Goal: Task Accomplishment & Management: Use online tool/utility

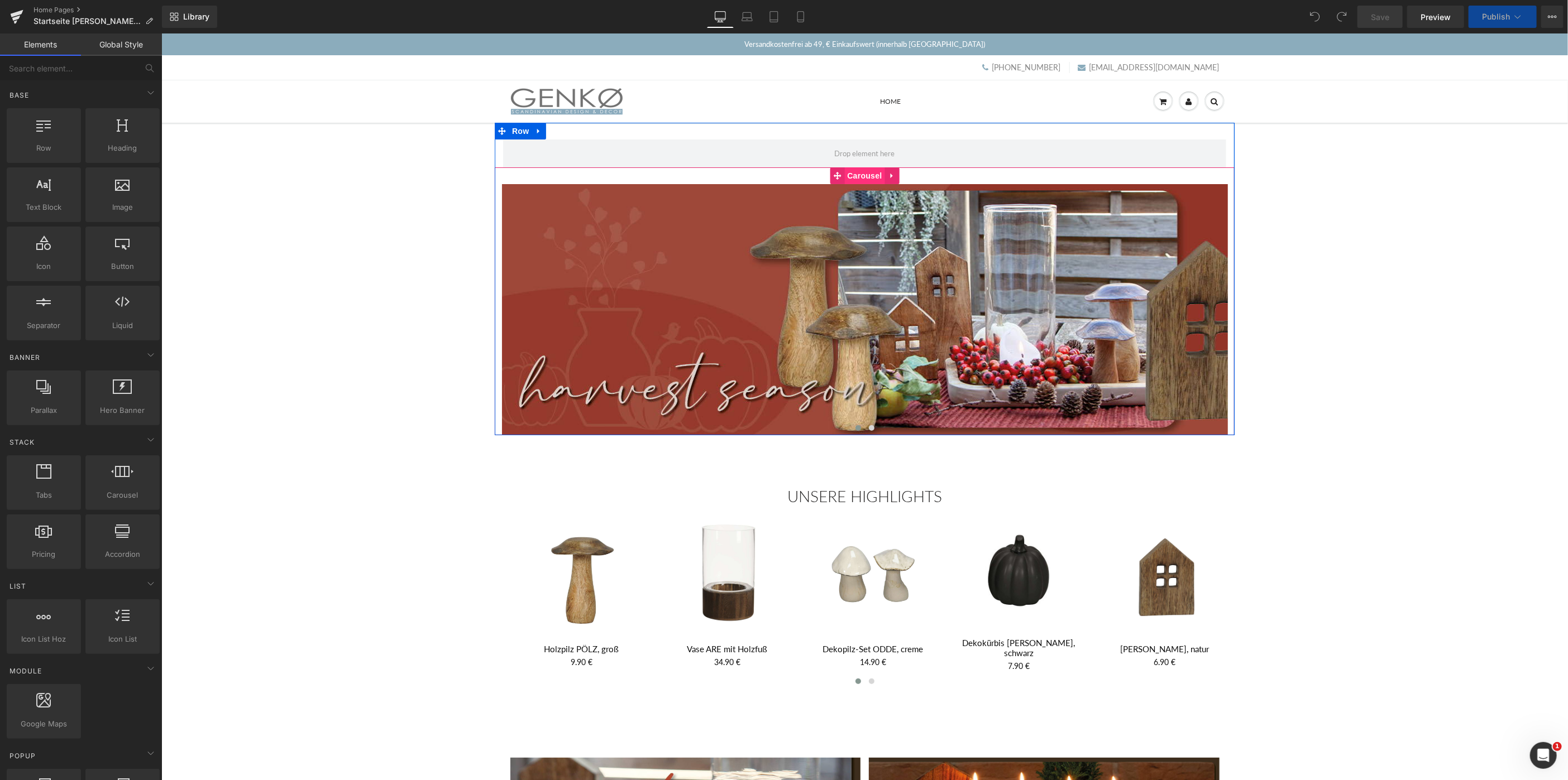
click at [861, 178] on span "Carousel" at bounding box center [864, 175] width 40 height 17
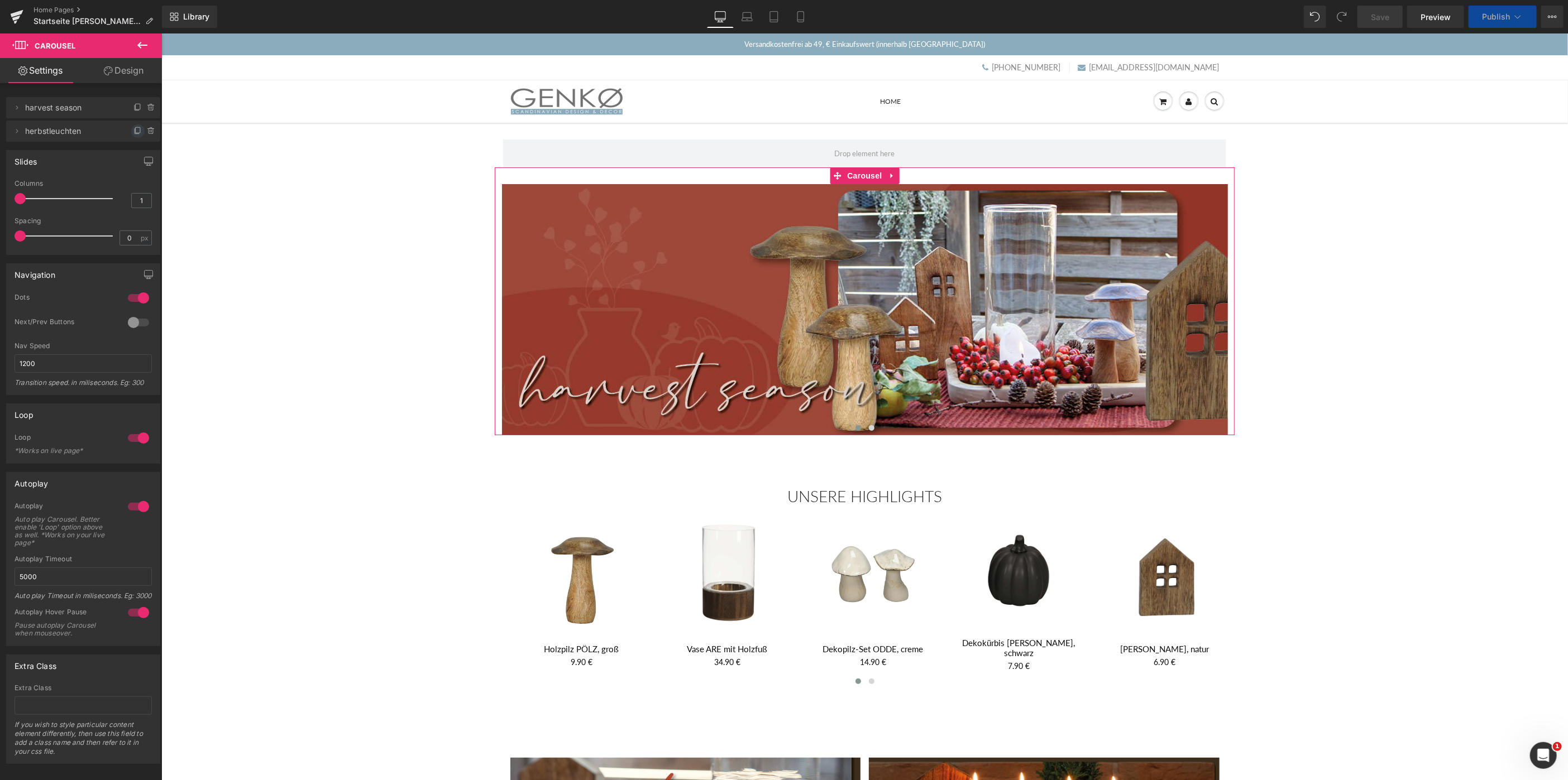
click at [136, 130] on icon at bounding box center [138, 131] width 9 height 9
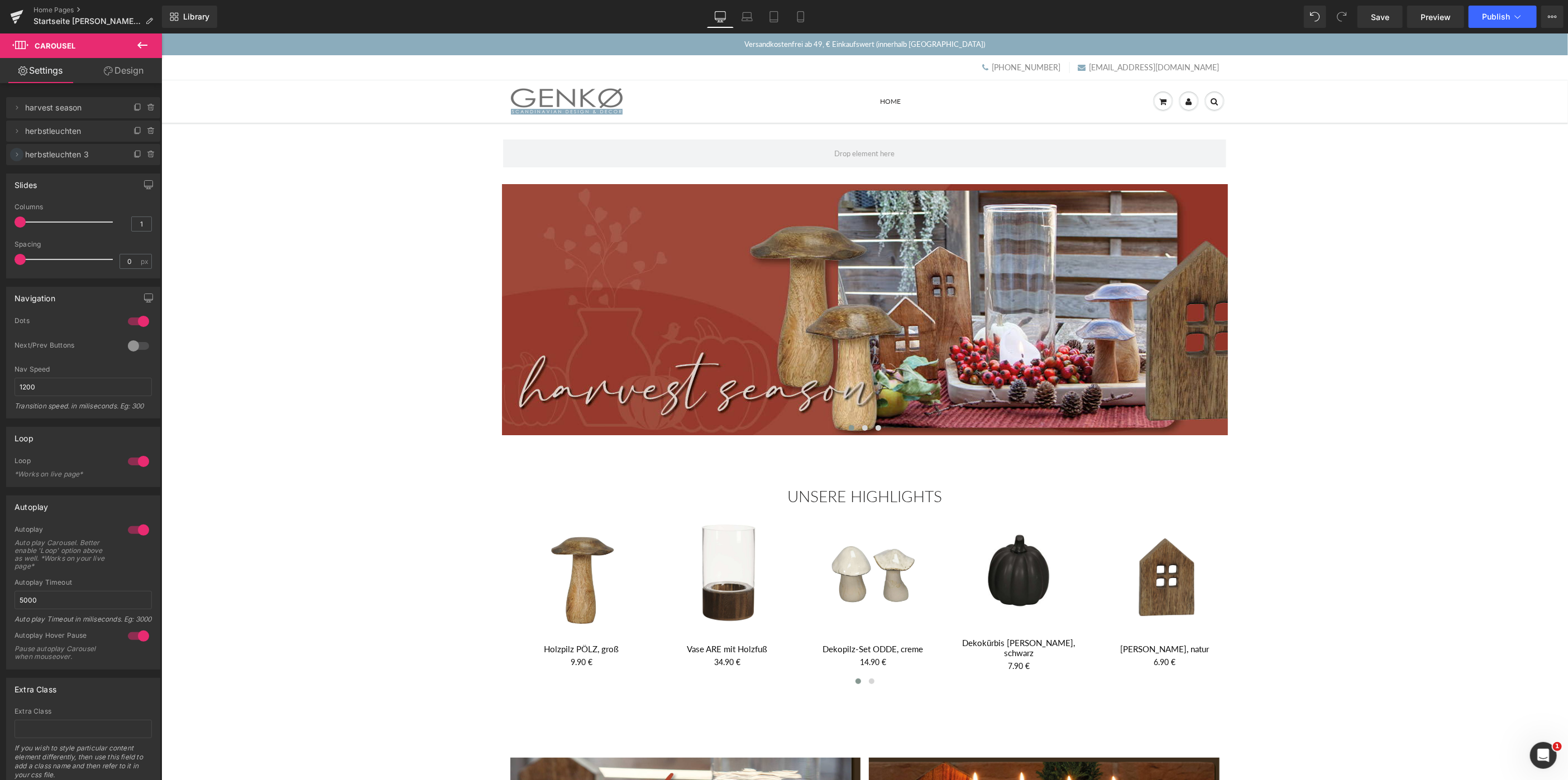
click at [18, 155] on icon at bounding box center [18, 154] width 2 height 4
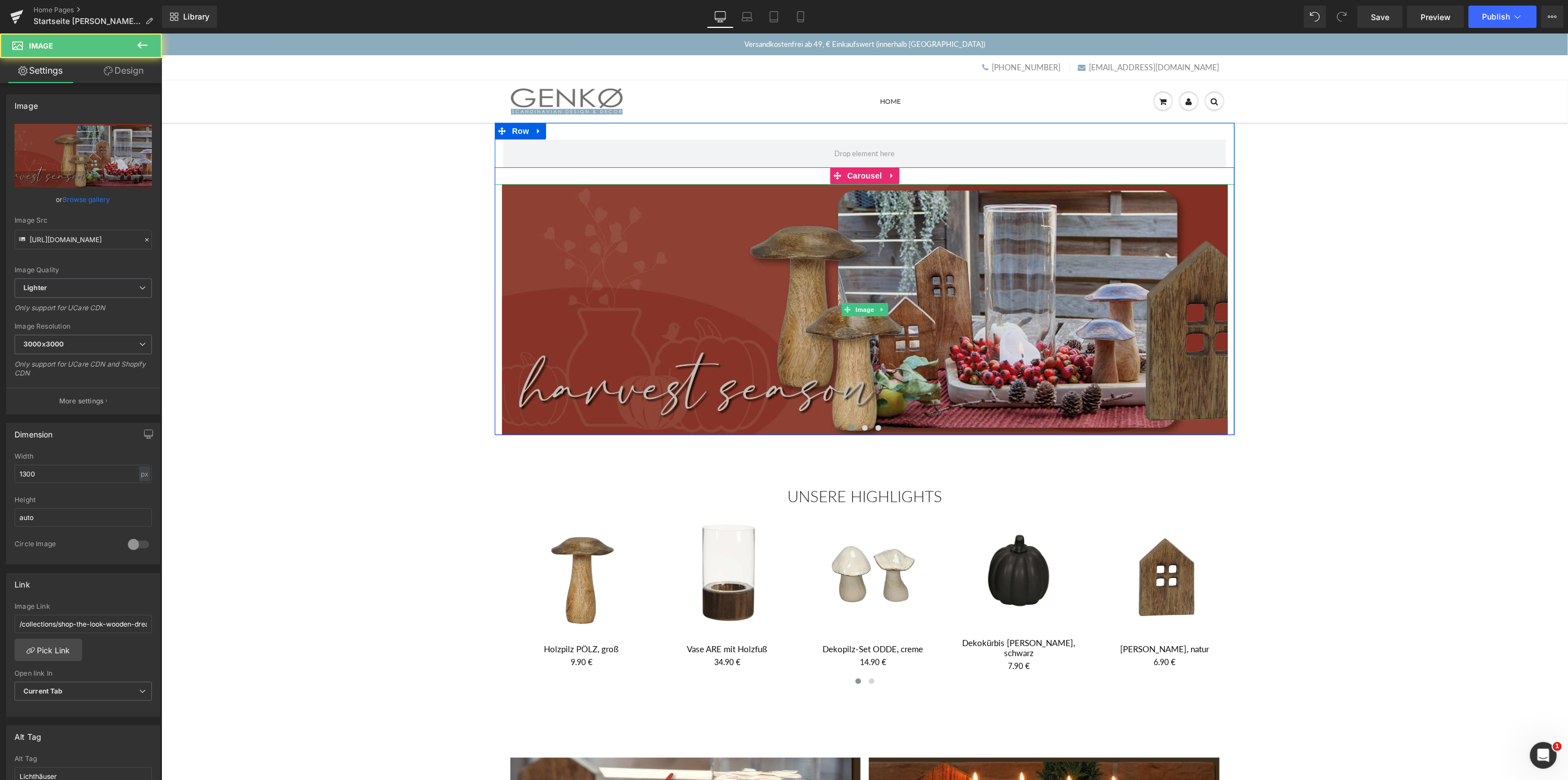
click at [724, 260] on img at bounding box center [864, 309] width 726 height 251
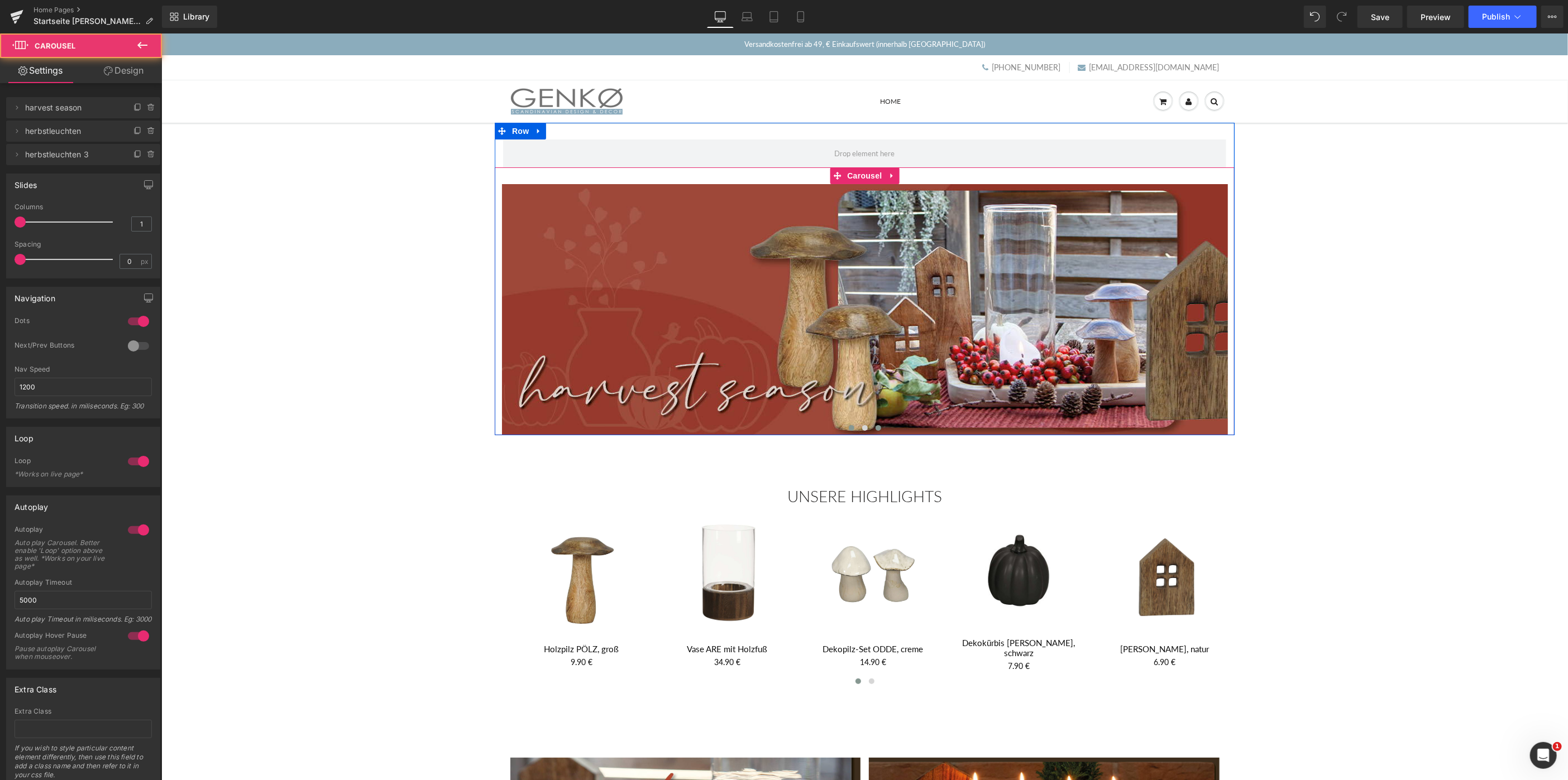
click at [879, 427] on span at bounding box center [878, 427] width 5 height 5
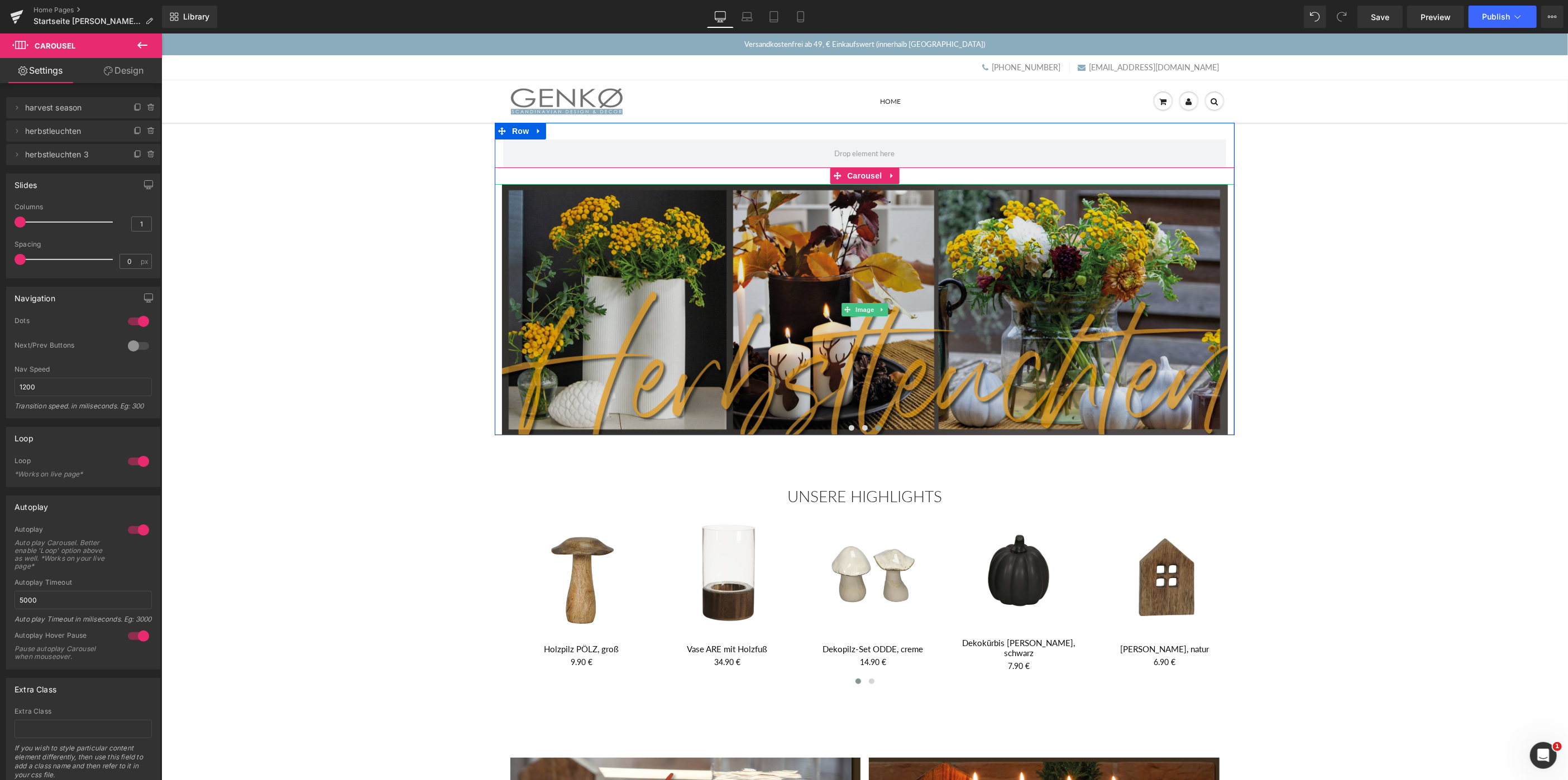
click at [876, 350] on img at bounding box center [864, 309] width 726 height 251
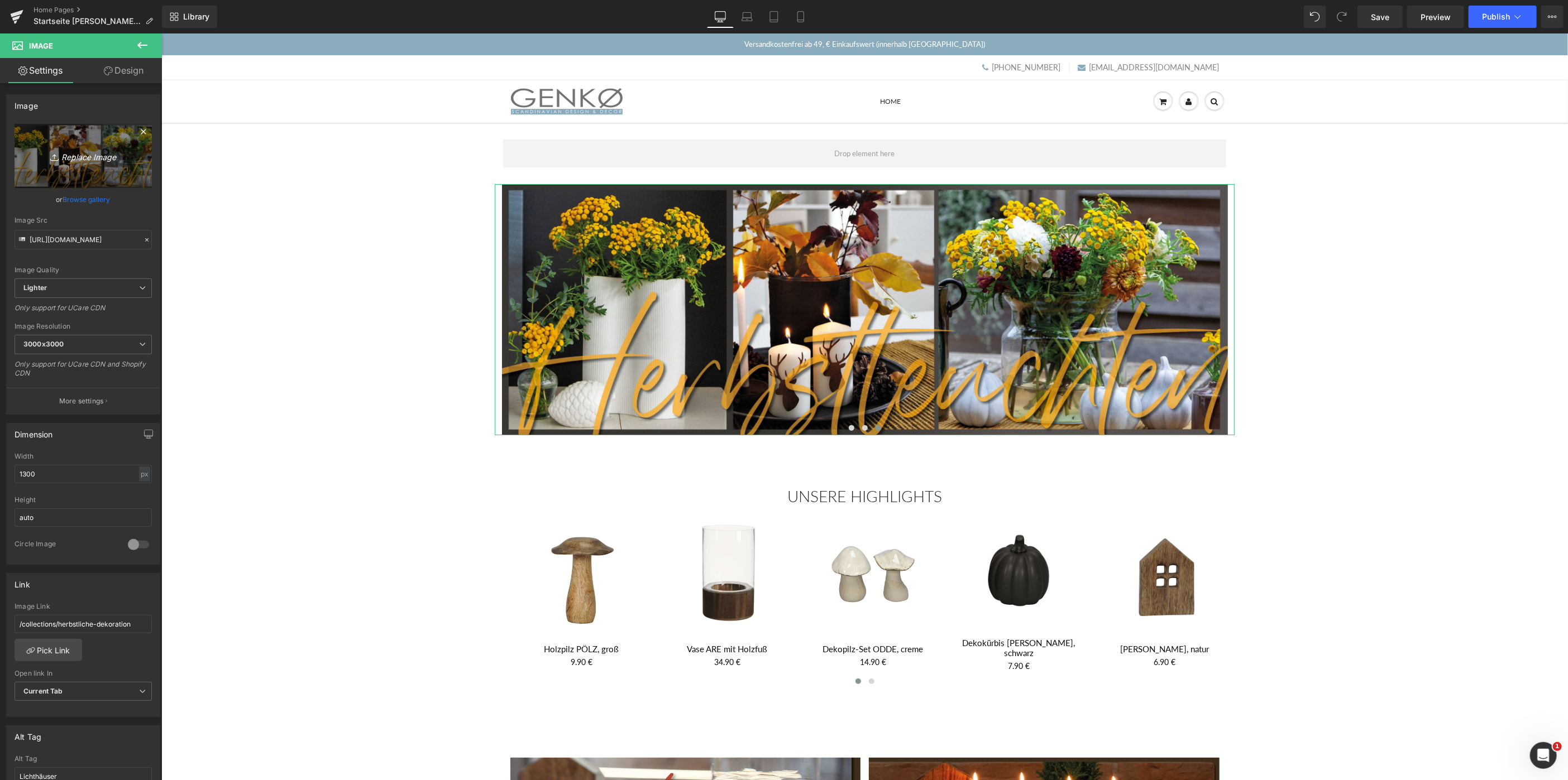
click at [94, 160] on icon "Replace Image" at bounding box center [83, 156] width 89 height 14
type input "C:\fakepath\Sale_1600x450.png"
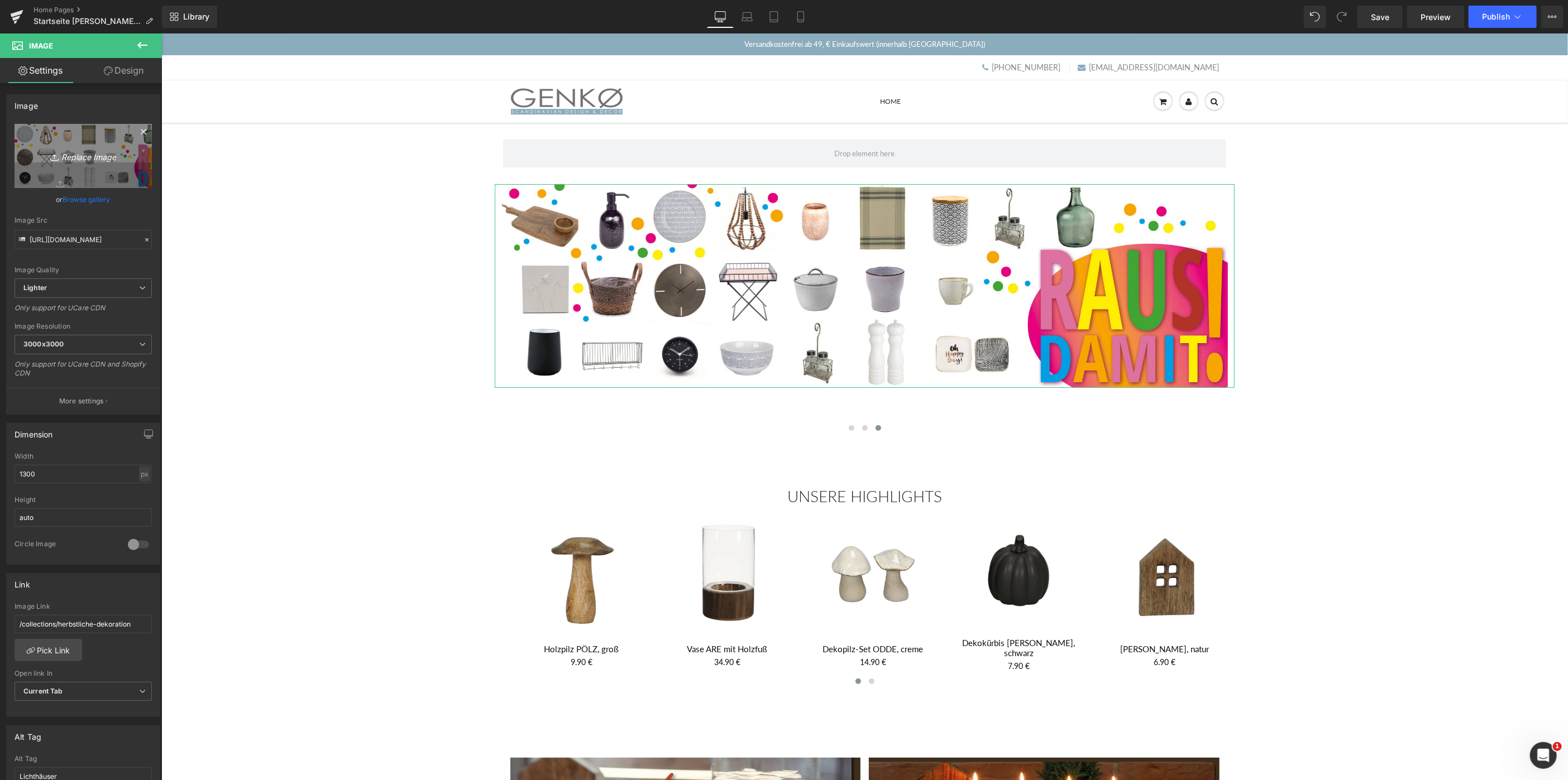
click at [85, 150] on icon "Replace Image" at bounding box center [83, 156] width 89 height 14
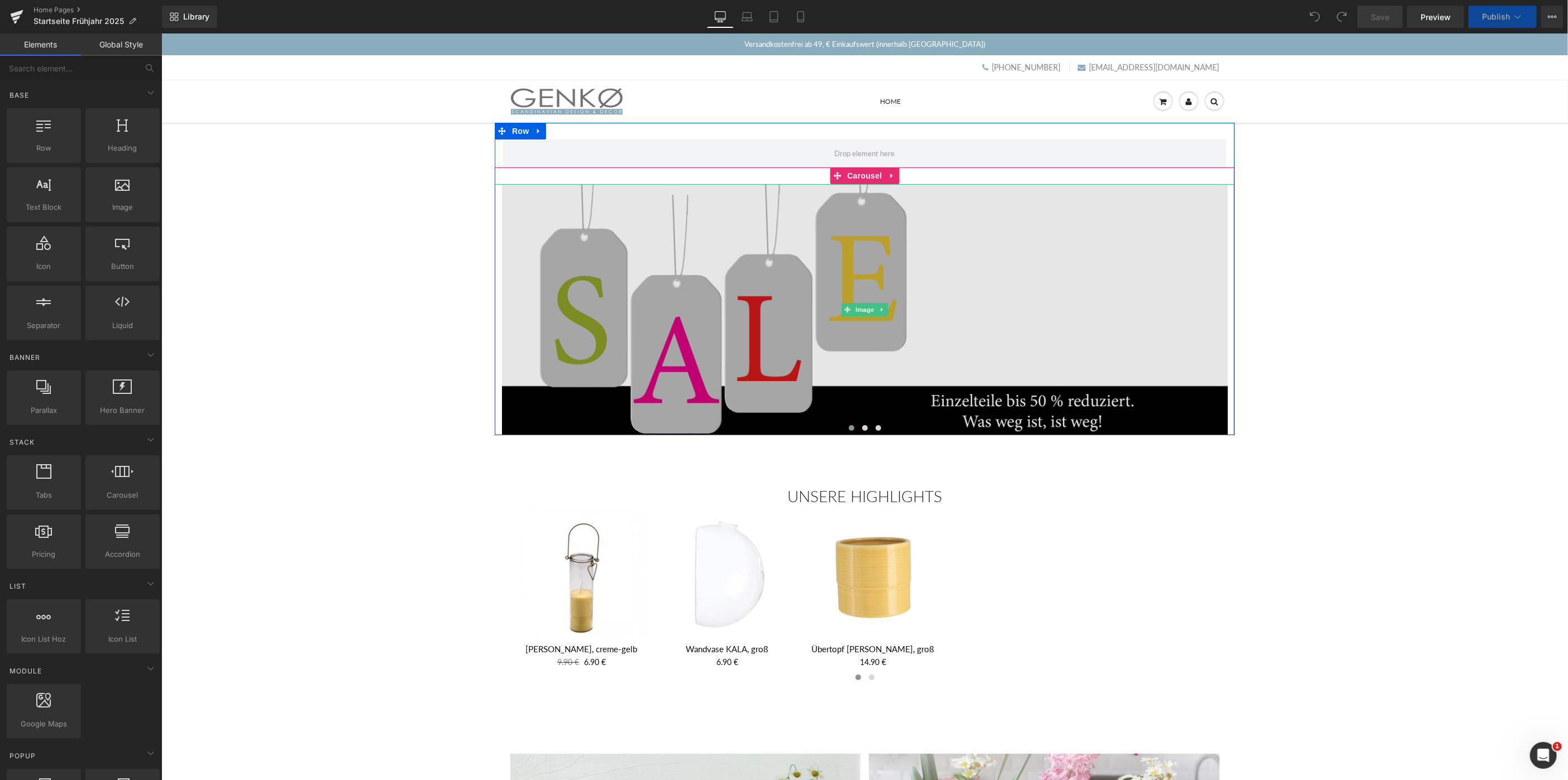
click at [853, 287] on img at bounding box center [864, 309] width 726 height 251
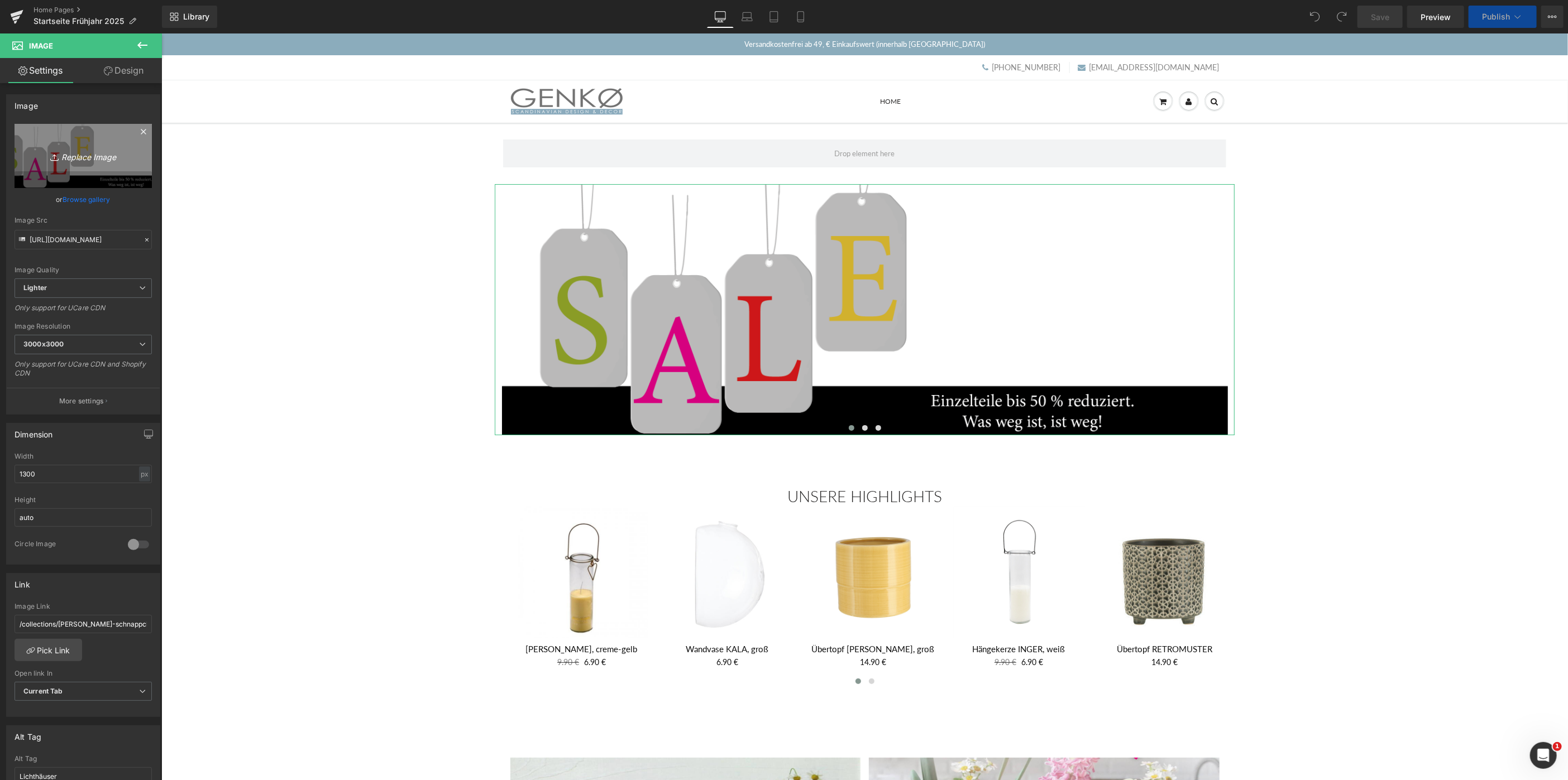
click at [85, 148] on link "Replace Image" at bounding box center [83, 156] width 138 height 64
click at [66, 241] on input "https://ucarecdn.com/ef2bf508-fee3-4293-9e4b-57962cedeb0f/-/format/auto/-/previ…" at bounding box center [83, 240] width 138 height 19
click at [21, 240] on icon at bounding box center [23, 240] width 12 height 12
click at [84, 157] on icon "Replace Image" at bounding box center [83, 156] width 89 height 14
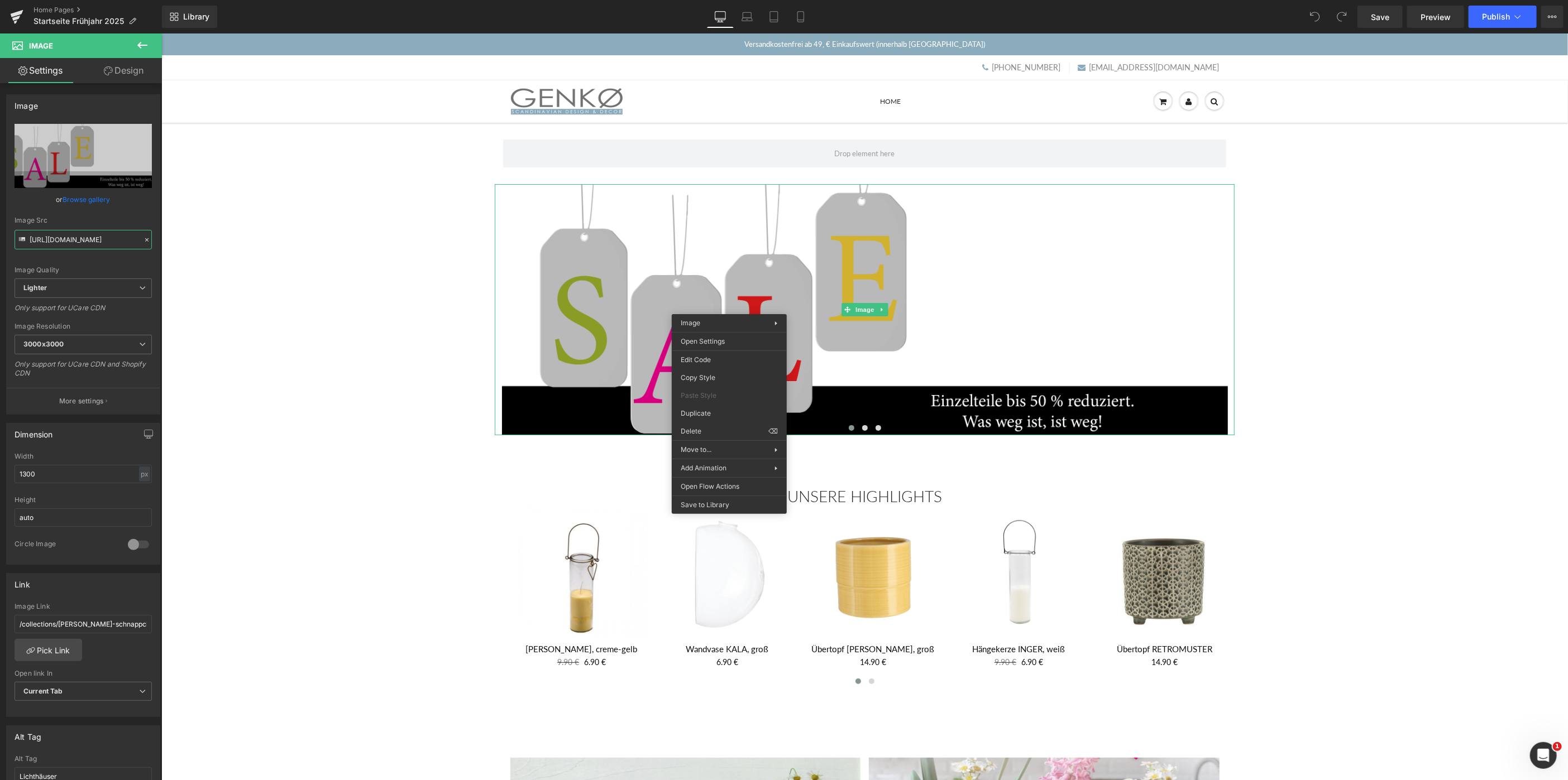
drag, startPoint x: 29, startPoint y: 239, endPoint x: 208, endPoint y: 243, distance: 179.0
click at [167, 243] on div "Image https://ucarecdn.com/ef2bf508-fee3-4293-9e4b-57962cedeb0f/-/format/auto/-…" at bounding box center [83, 434] width 167 height 702
click at [47, 10] on link "Home Pages" at bounding box center [97, 10] width 128 height 9
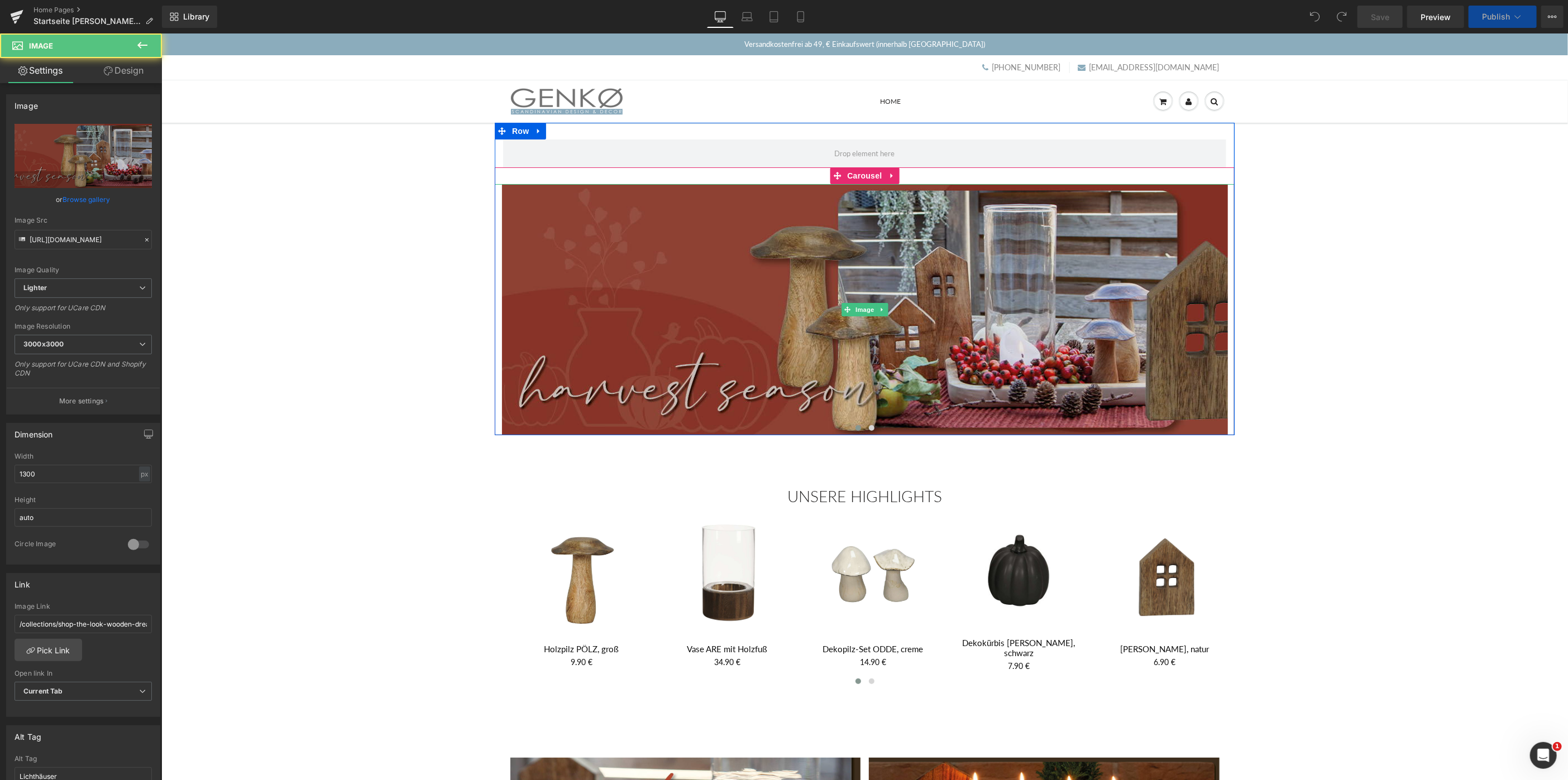
click at [824, 315] on img at bounding box center [864, 309] width 726 height 251
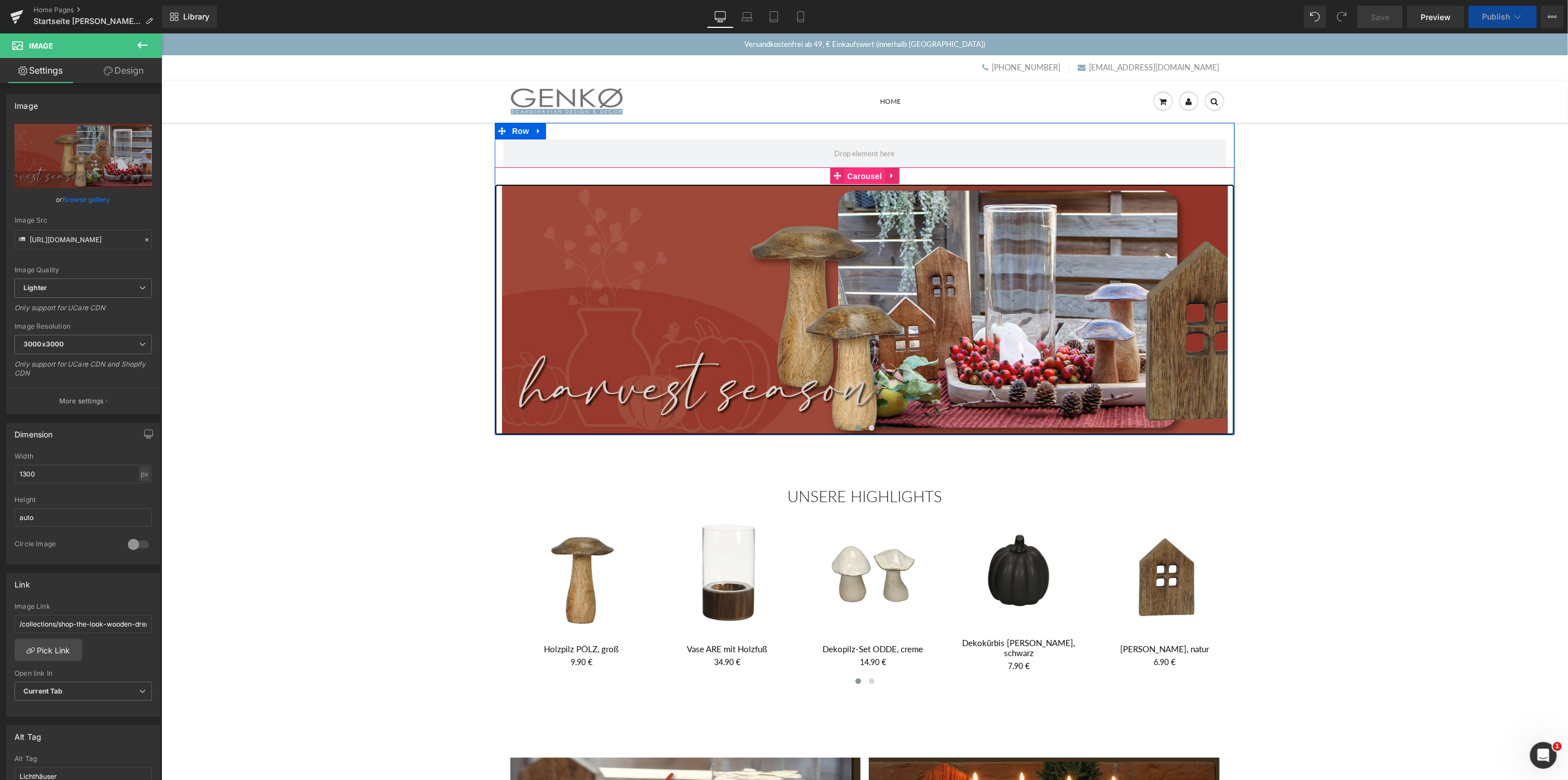
click at [863, 179] on span "Carousel" at bounding box center [864, 176] width 40 height 17
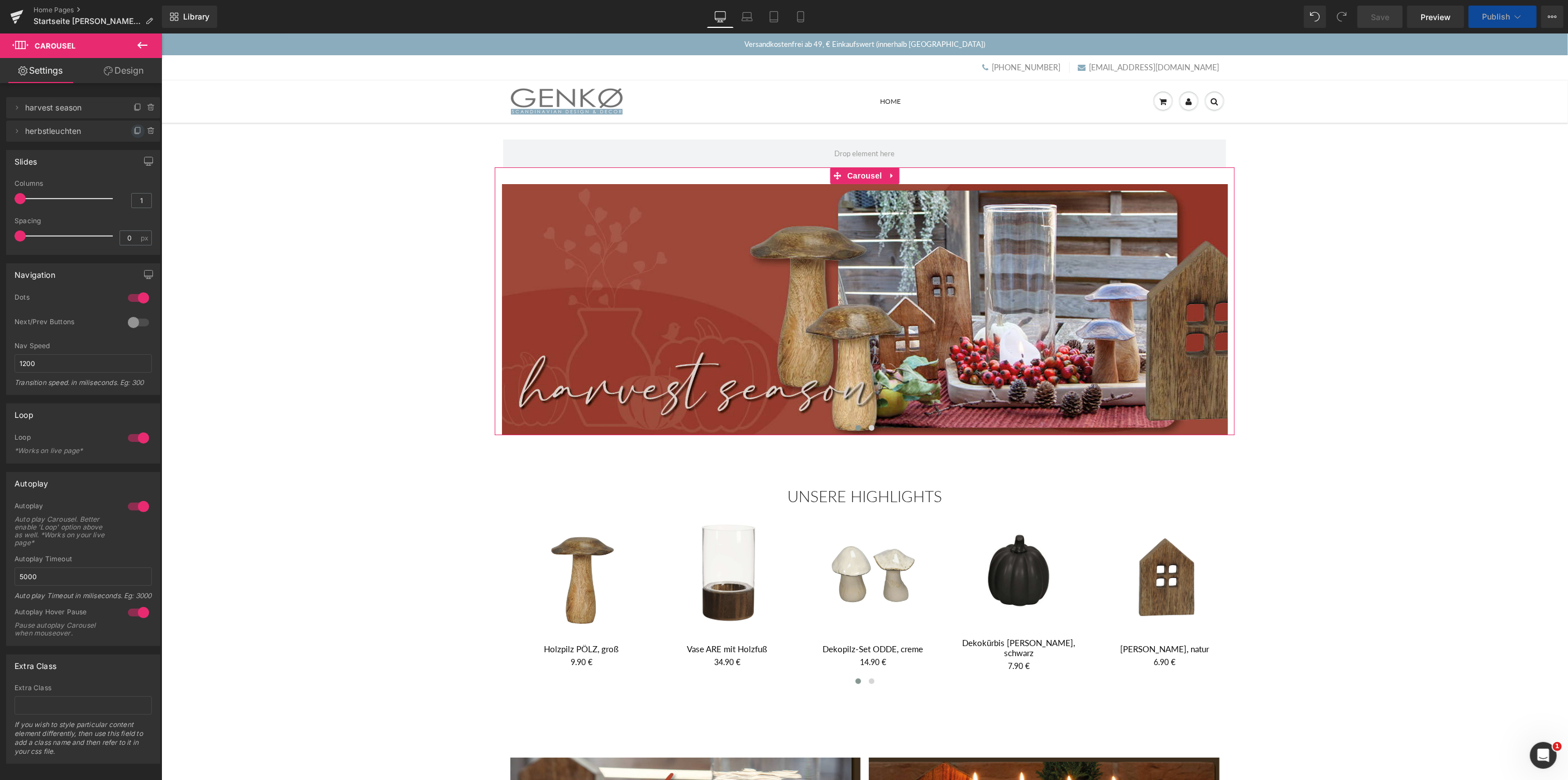
click at [138, 130] on icon at bounding box center [138, 131] width 9 height 9
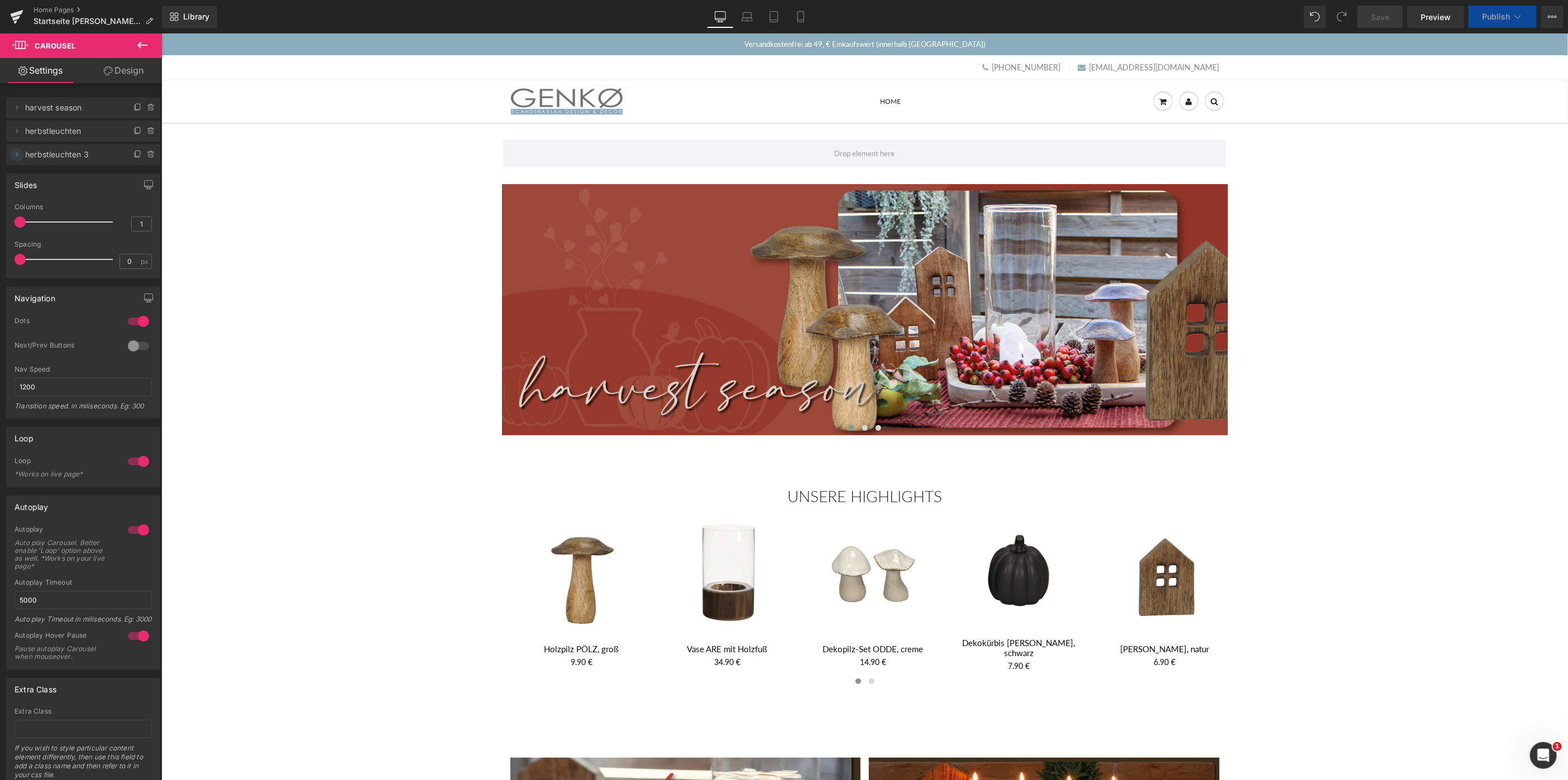
click at [15, 155] on icon at bounding box center [16, 155] width 9 height 9
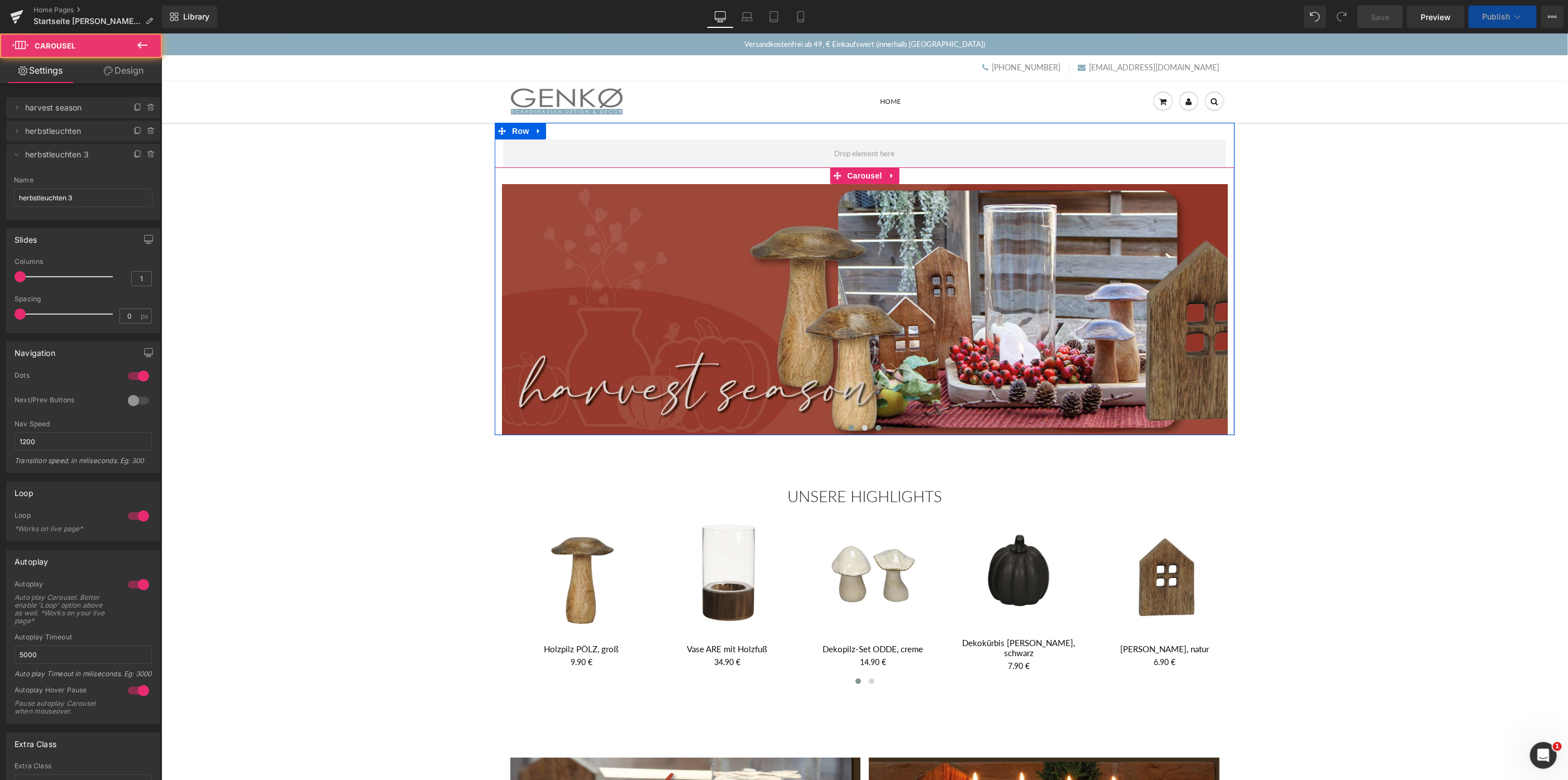
click at [876, 430] on span at bounding box center [878, 427] width 5 height 5
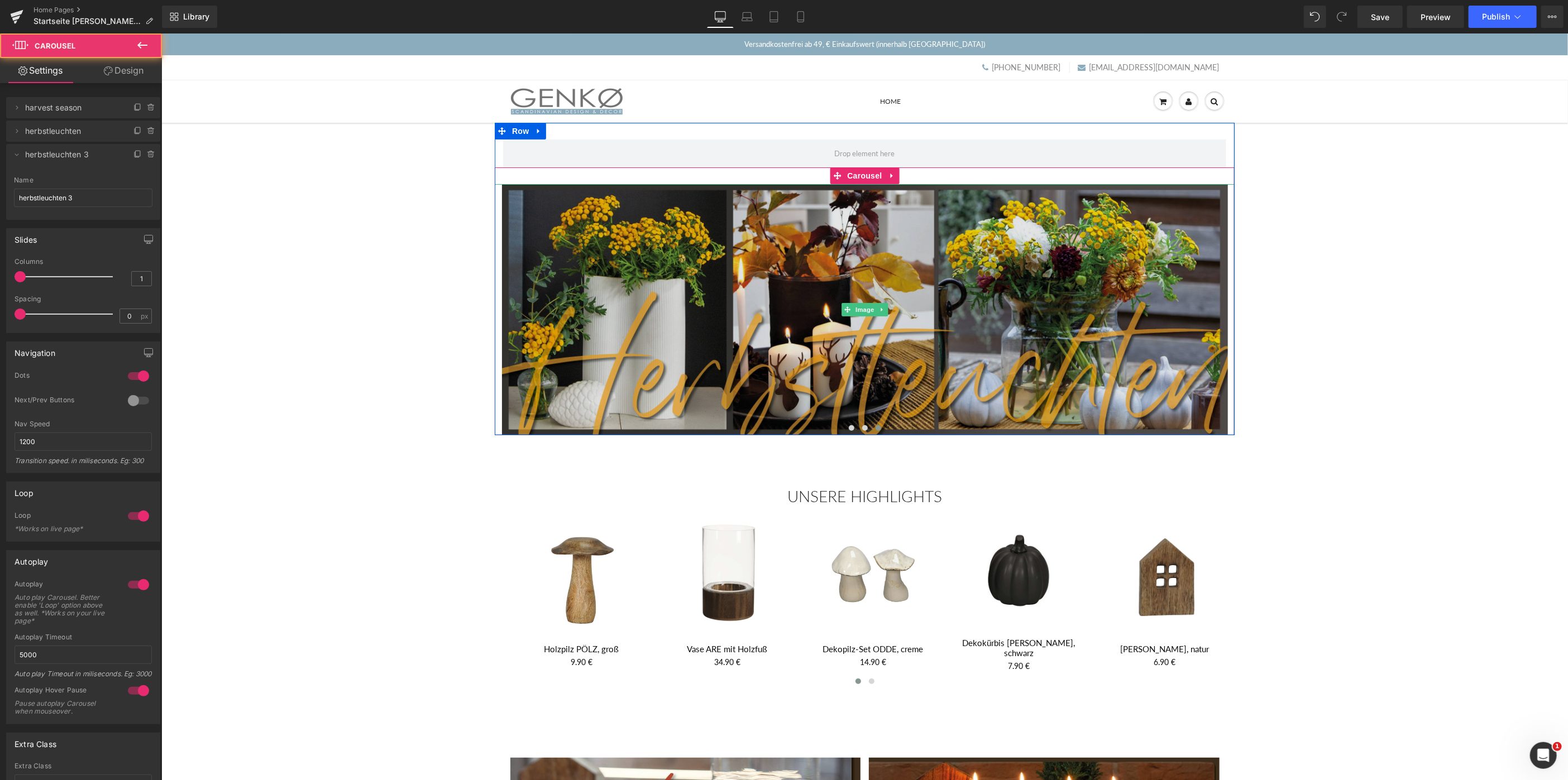
click at [817, 297] on img at bounding box center [864, 309] width 726 height 251
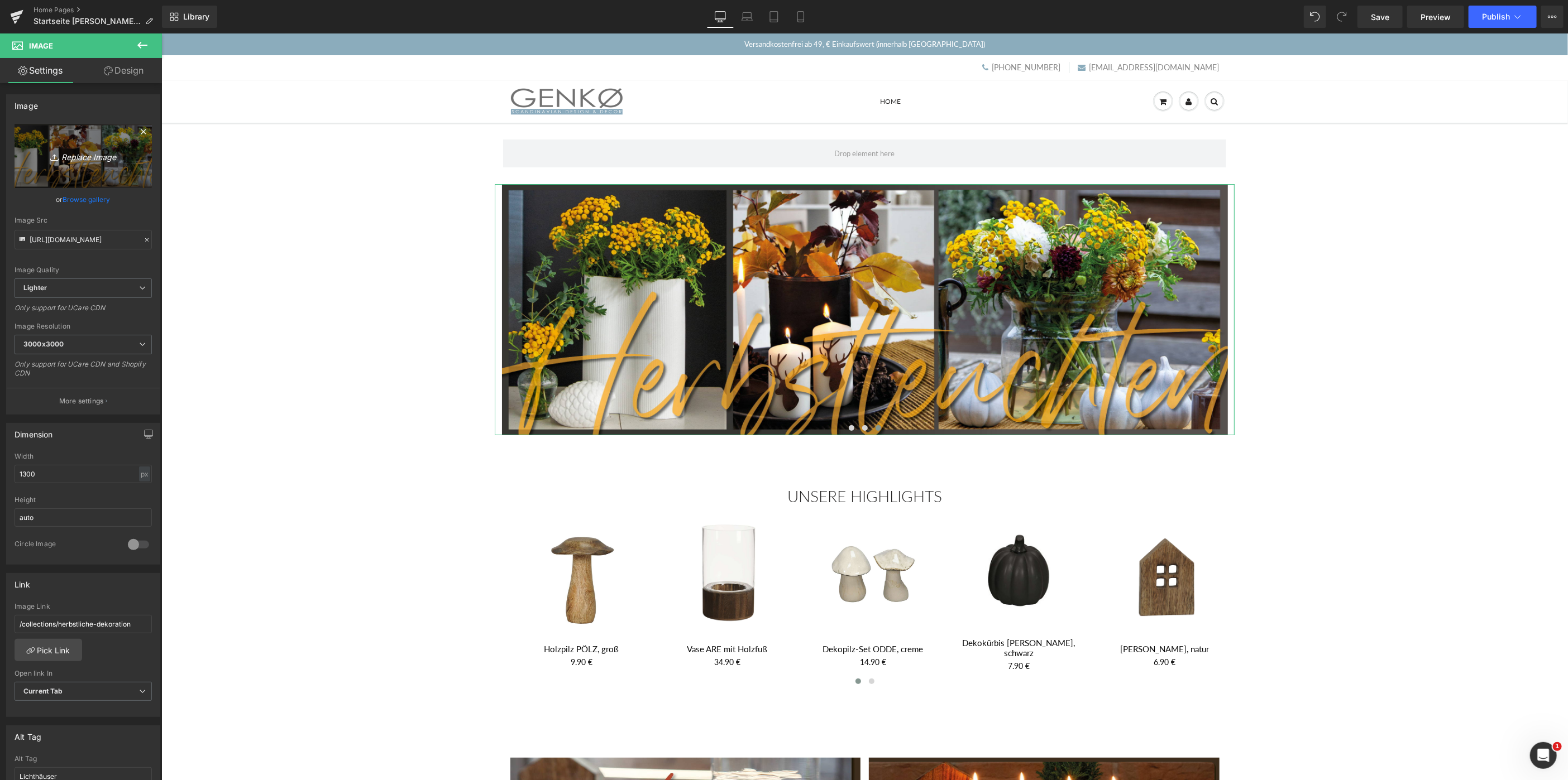
click at [73, 171] on link "Replace Image" at bounding box center [83, 156] width 138 height 64
click at [64, 241] on input "https://ucarecdn.com/15074de8-9a36-40d0-b7f2-8208bacec92b/-/format/auto/-/previ…" at bounding box center [83, 240] width 138 height 19
paste input "ef2bf508-fee3-4293-9e4b-57962cedeb0f/-/format/auto/-/preview/3000x3000/-/qualit…"
type input "https://ucarecdn.com/ef2bf508-fee3-4293-9e4b-57962cedeb0f/-/format/auto/-/previ…"
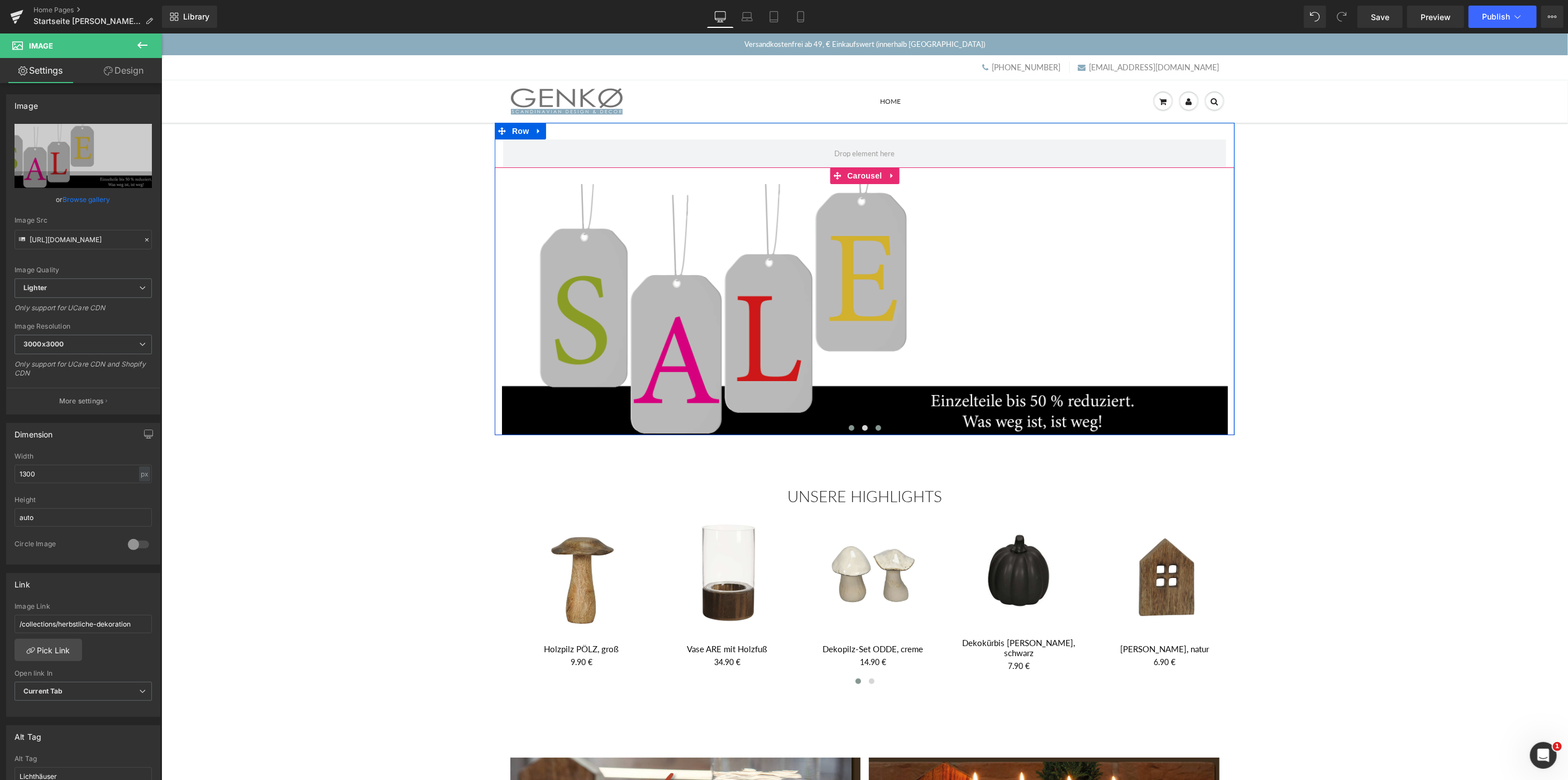
click at [850, 428] on span at bounding box center [850, 427] width 5 height 5
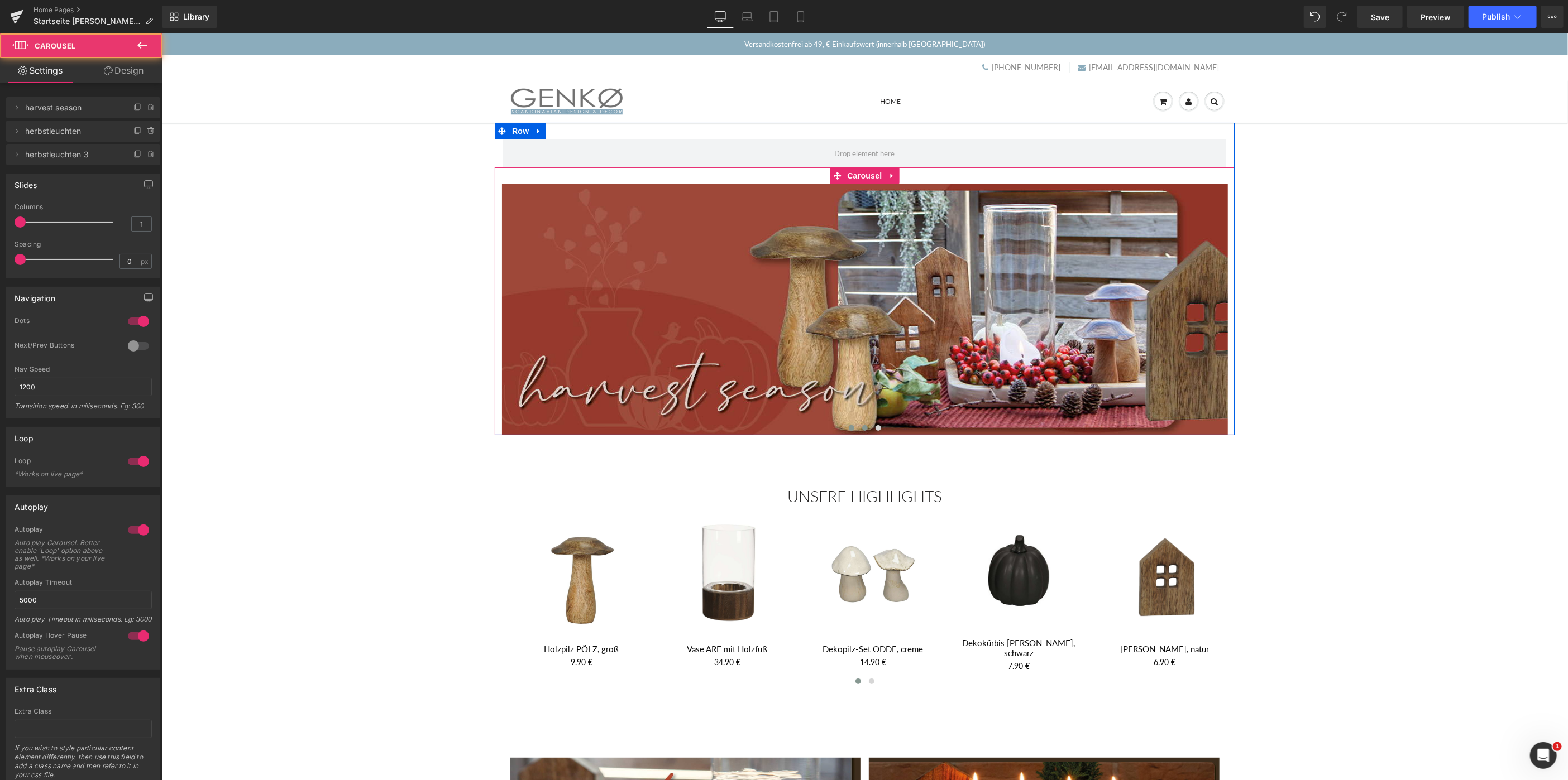
click at [864, 427] on span at bounding box center [864, 427] width 5 height 5
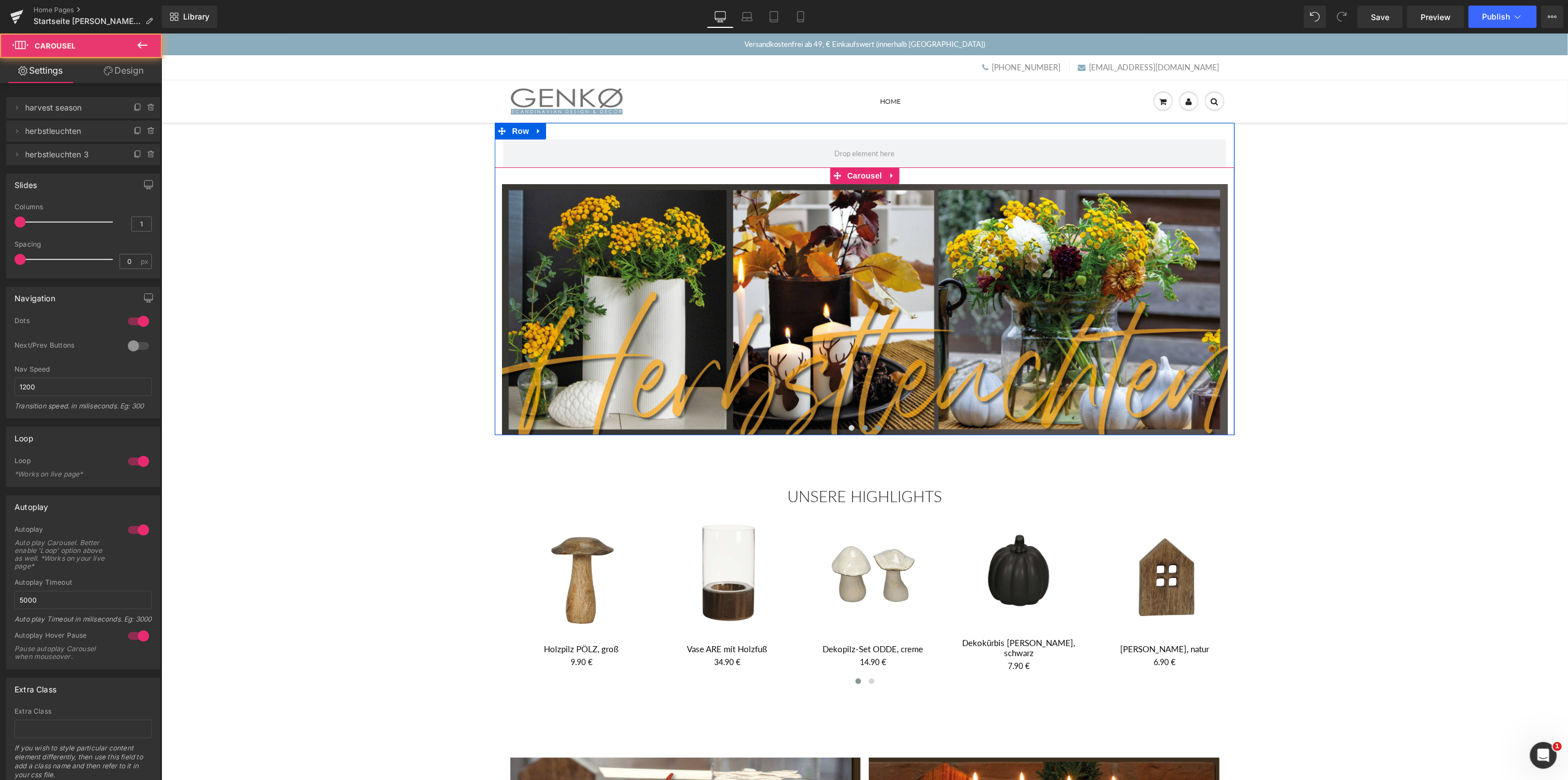
click at [879, 427] on span at bounding box center [878, 427] width 5 height 5
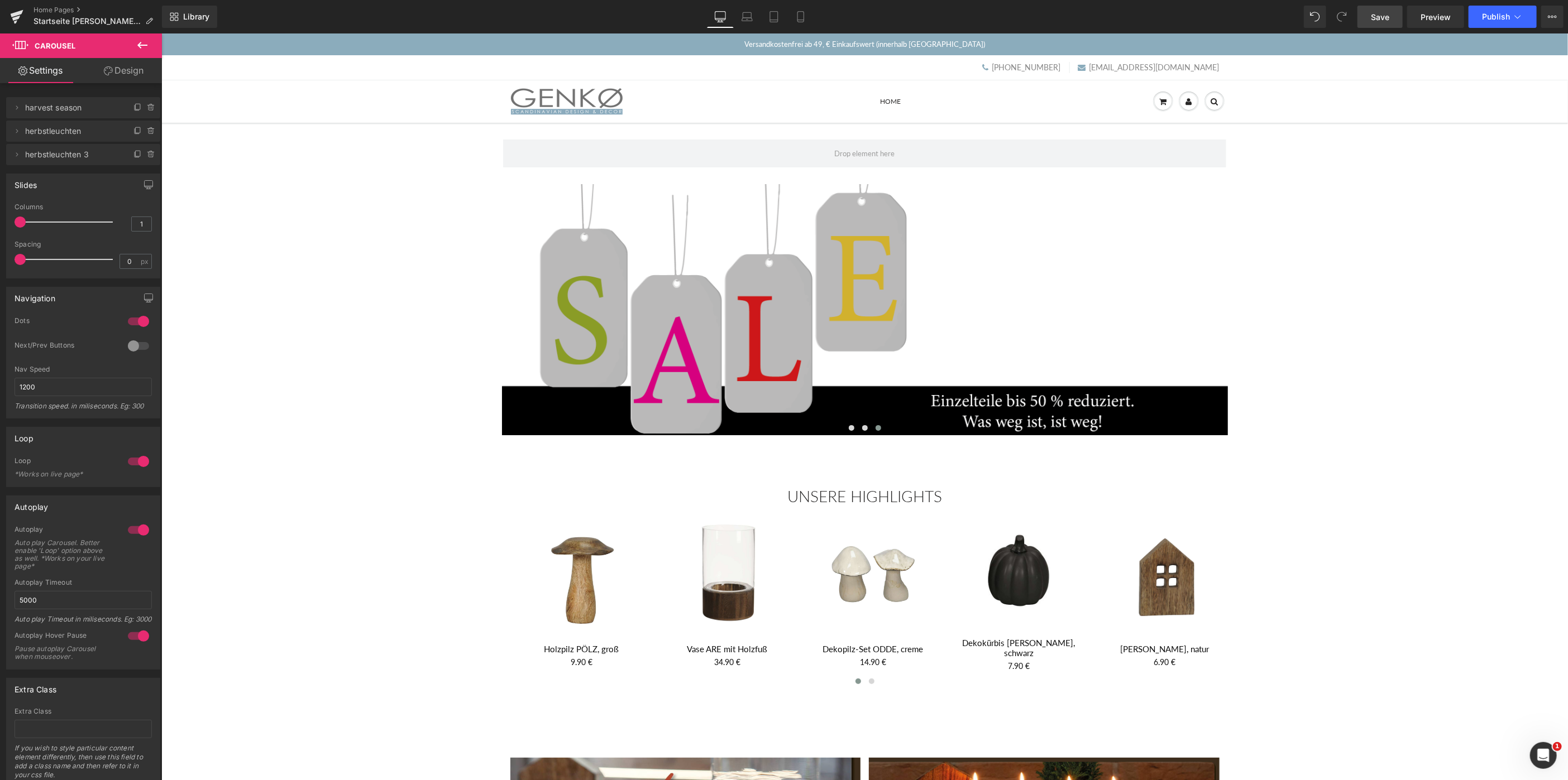
click at [1381, 16] on span "Save" at bounding box center [1380, 16] width 18 height 12
click at [32, 7] on link at bounding box center [16, 16] width 33 height 33
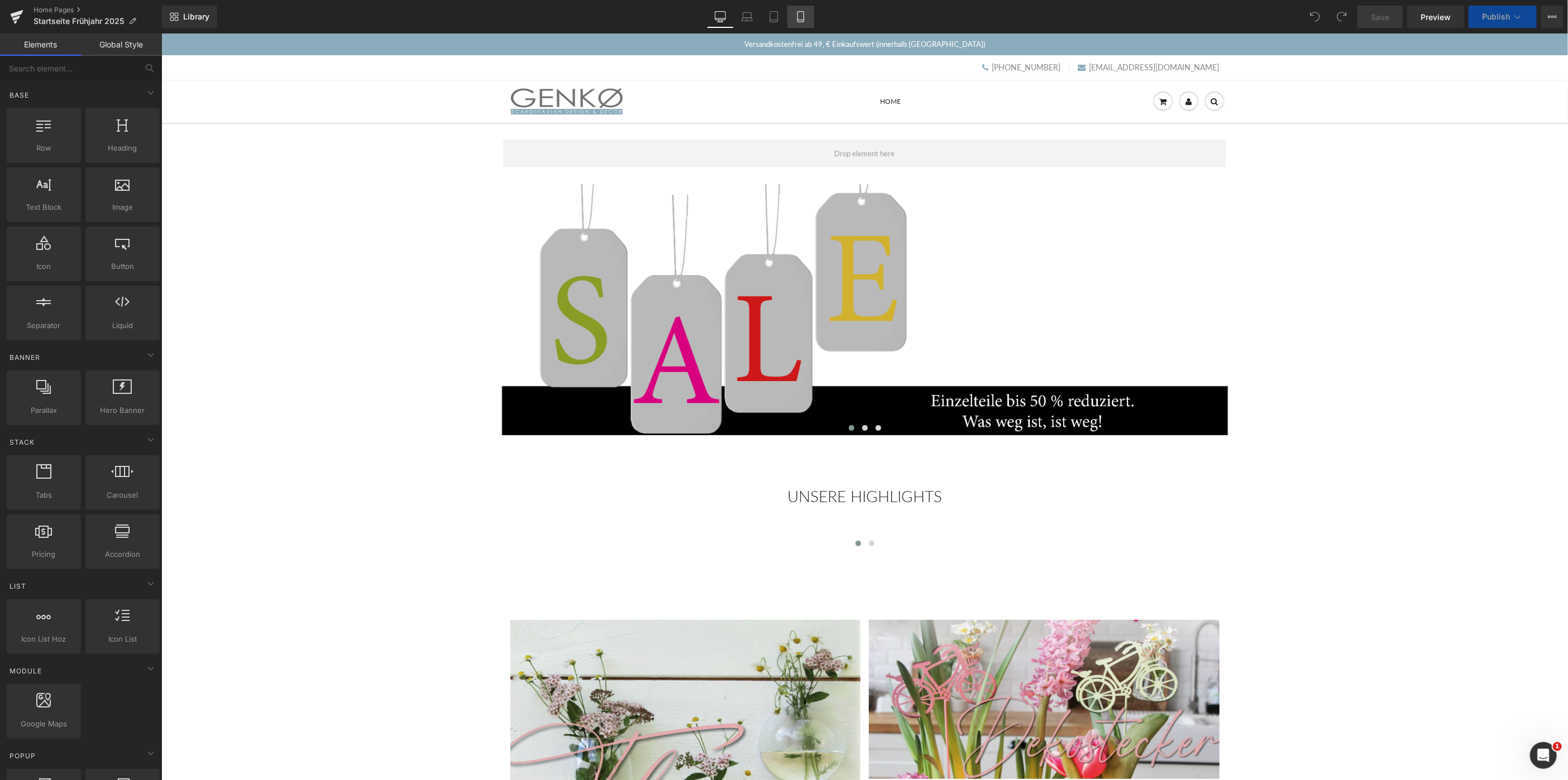
click at [799, 17] on icon at bounding box center [800, 16] width 11 height 11
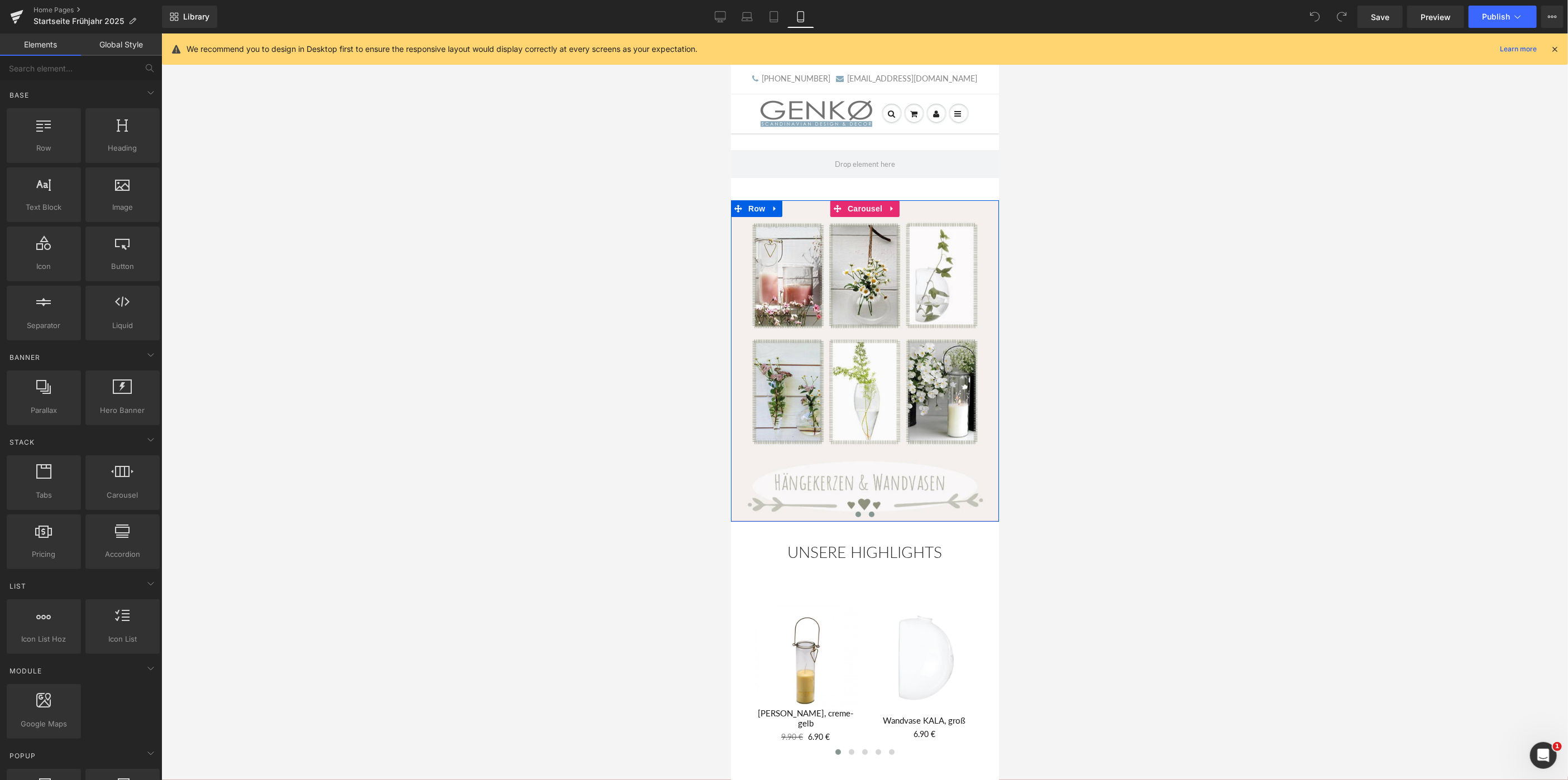
click at [871, 512] on span at bounding box center [871, 514] width 5 height 5
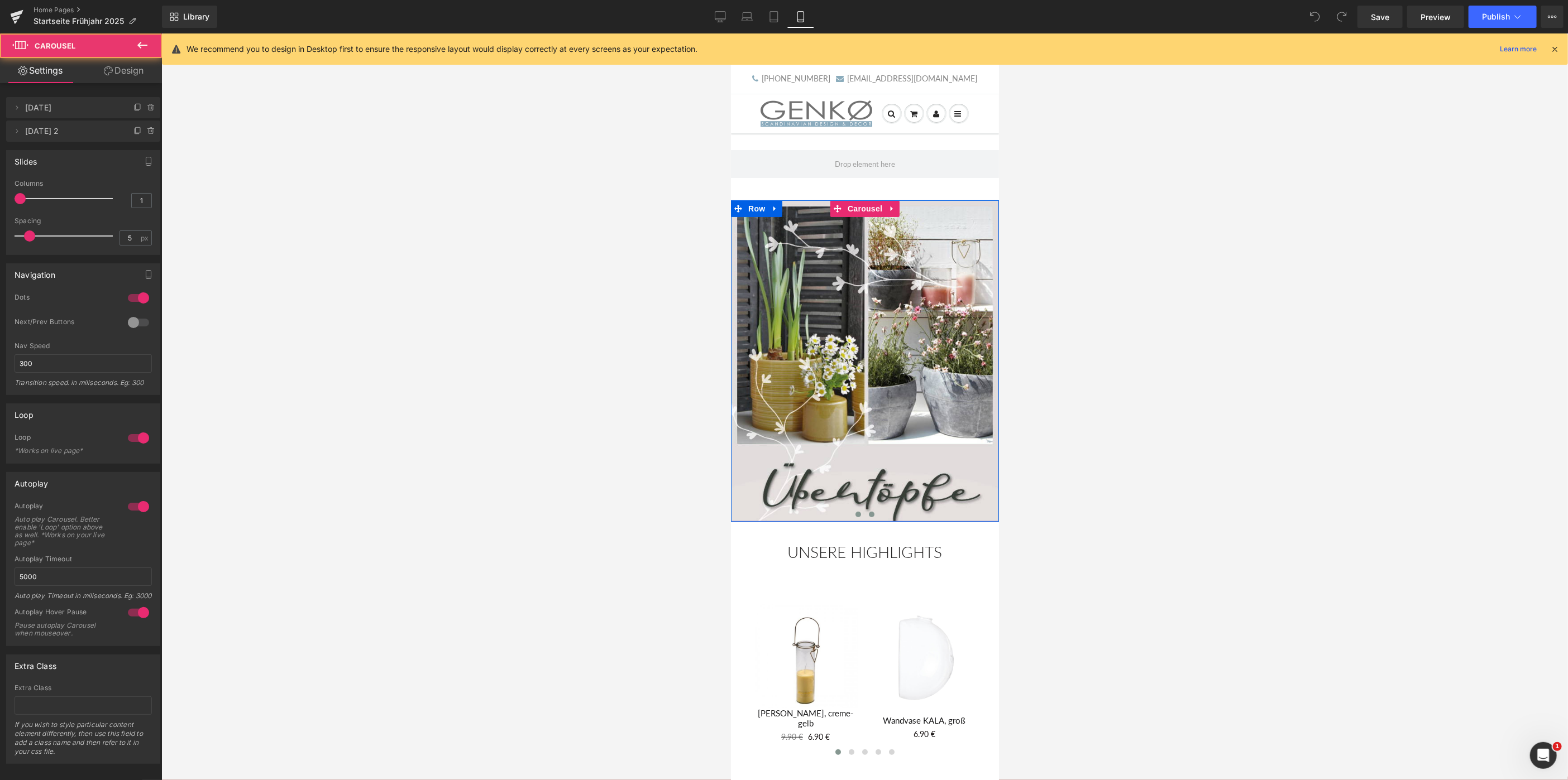
click at [858, 512] on span at bounding box center [858, 514] width 5 height 5
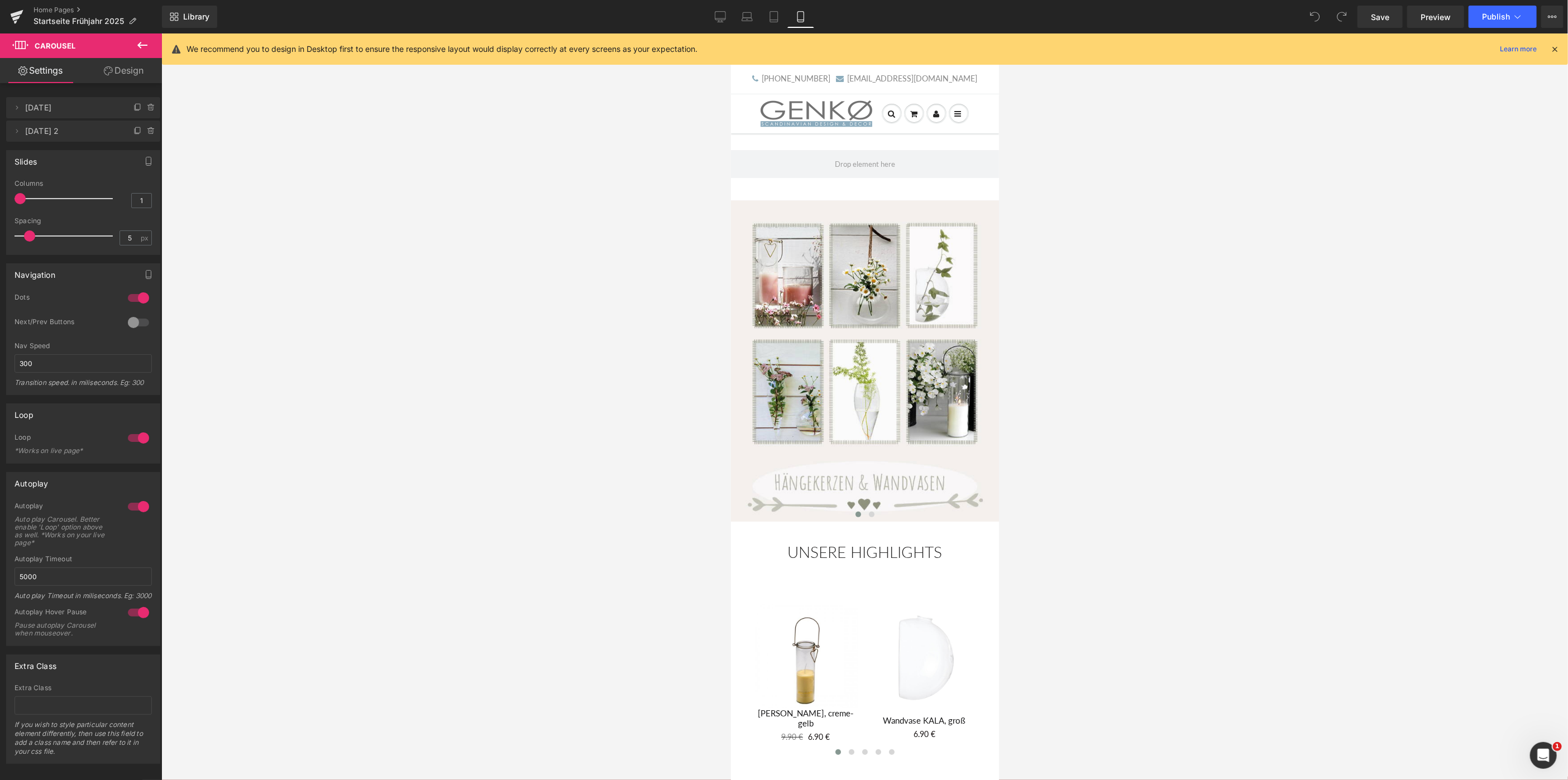
click at [450, 316] on div at bounding box center [864, 406] width 1407 height 747
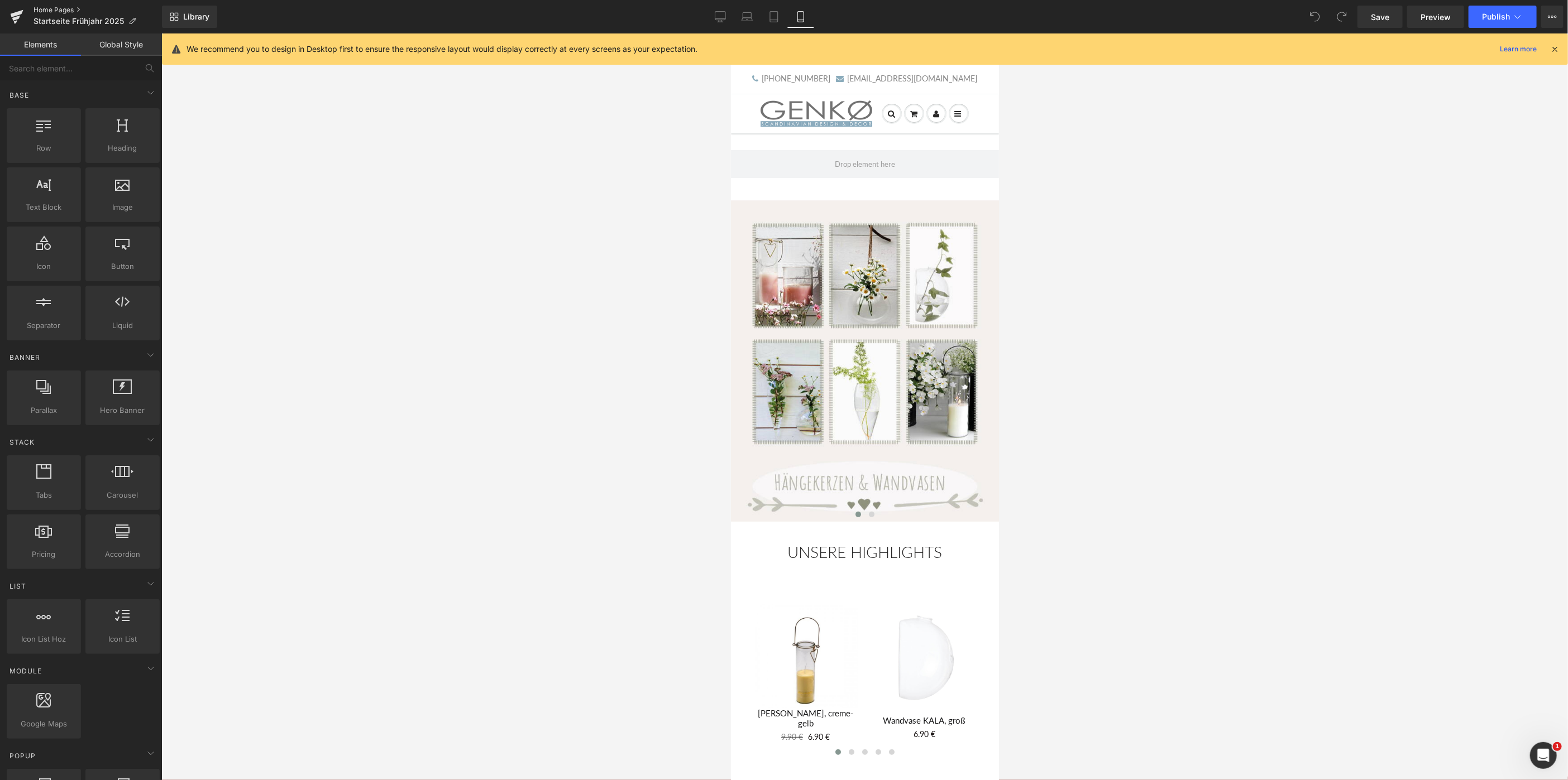
click at [46, 7] on link "Home Pages" at bounding box center [97, 10] width 128 height 9
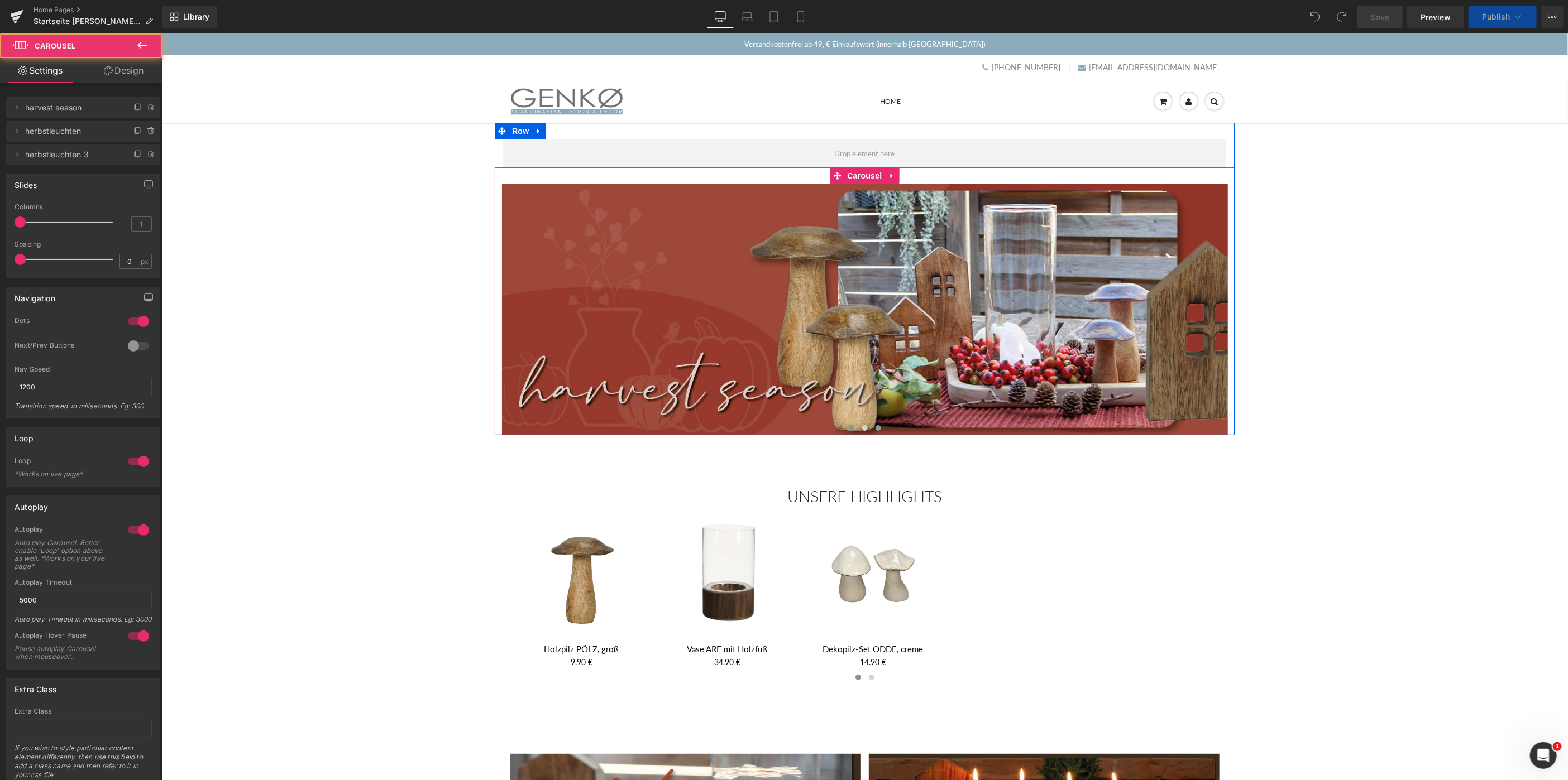
click at [878, 429] on span at bounding box center [878, 427] width 5 height 5
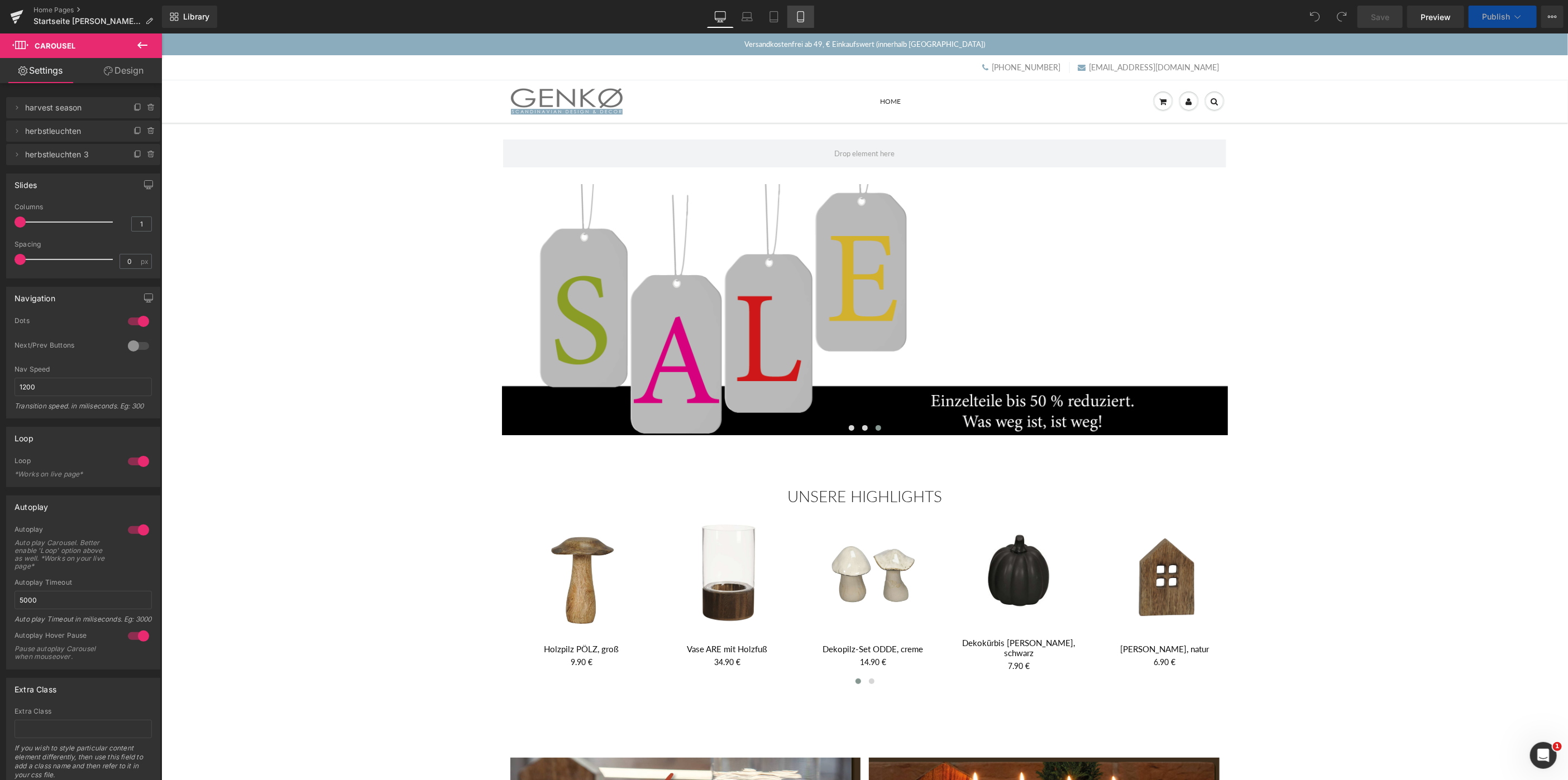
click at [802, 21] on icon at bounding box center [800, 16] width 11 height 11
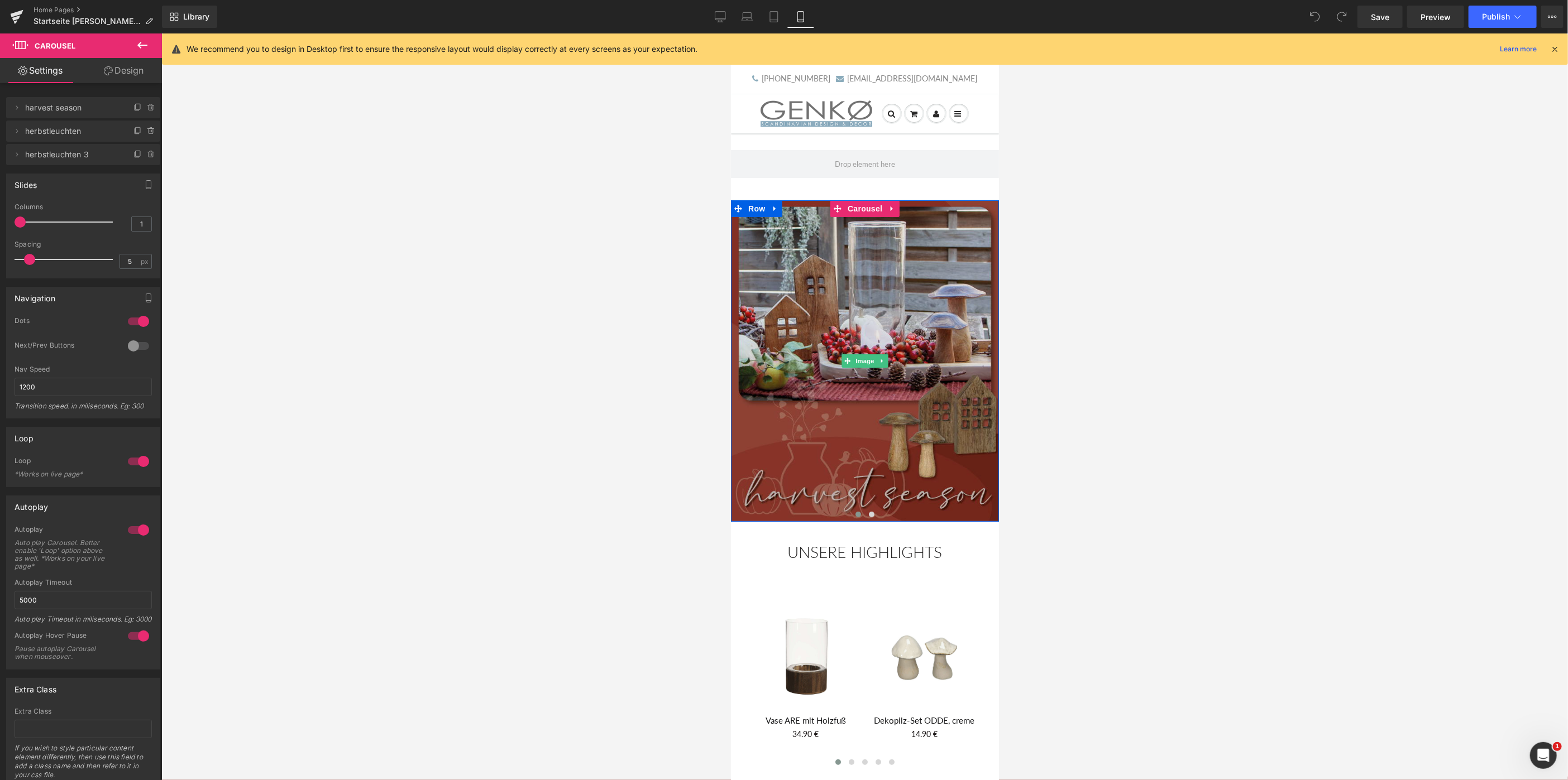
click at [855, 412] on img at bounding box center [864, 360] width 268 height 321
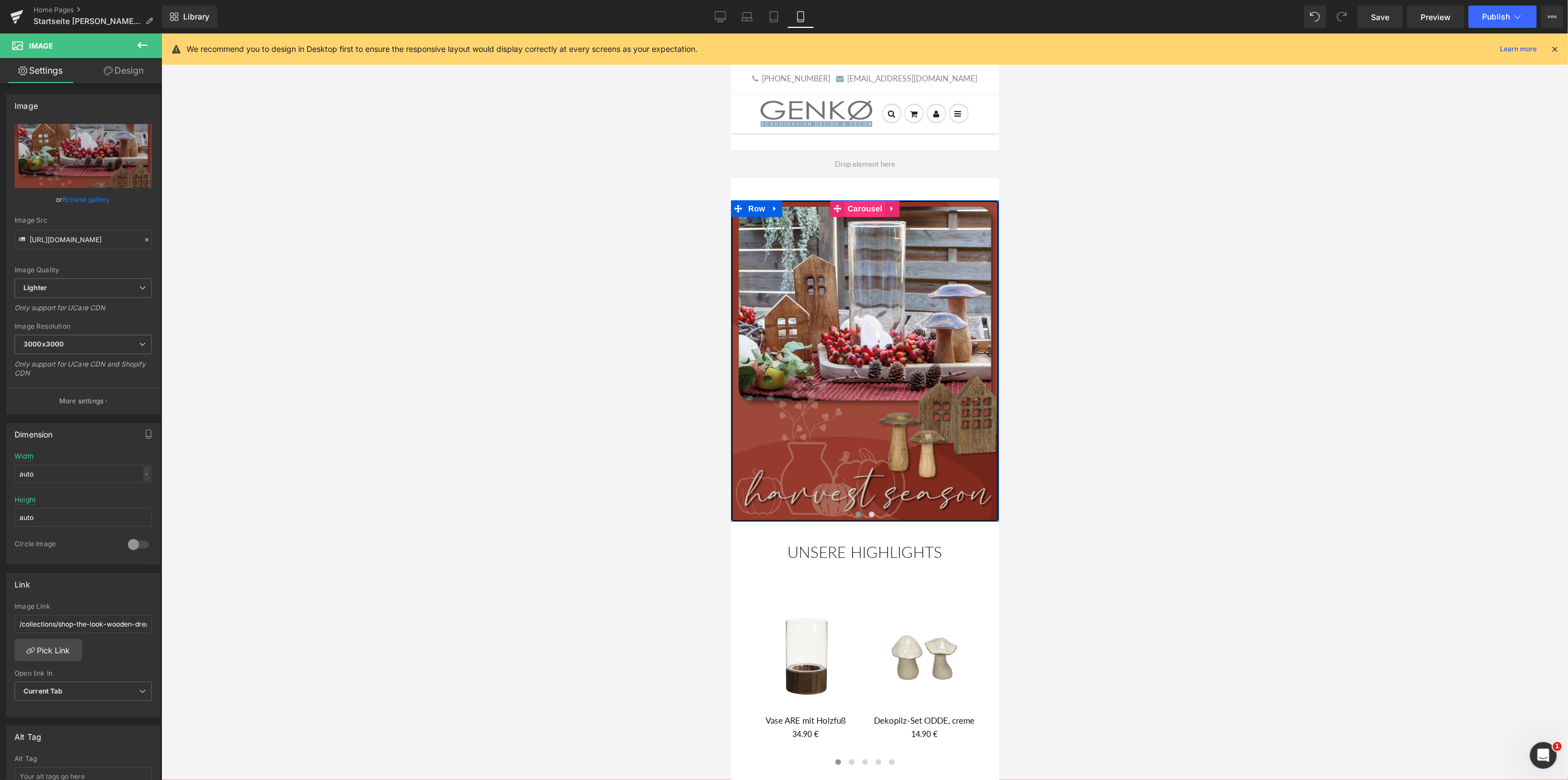
click at [864, 207] on span "Carousel" at bounding box center [864, 208] width 40 height 17
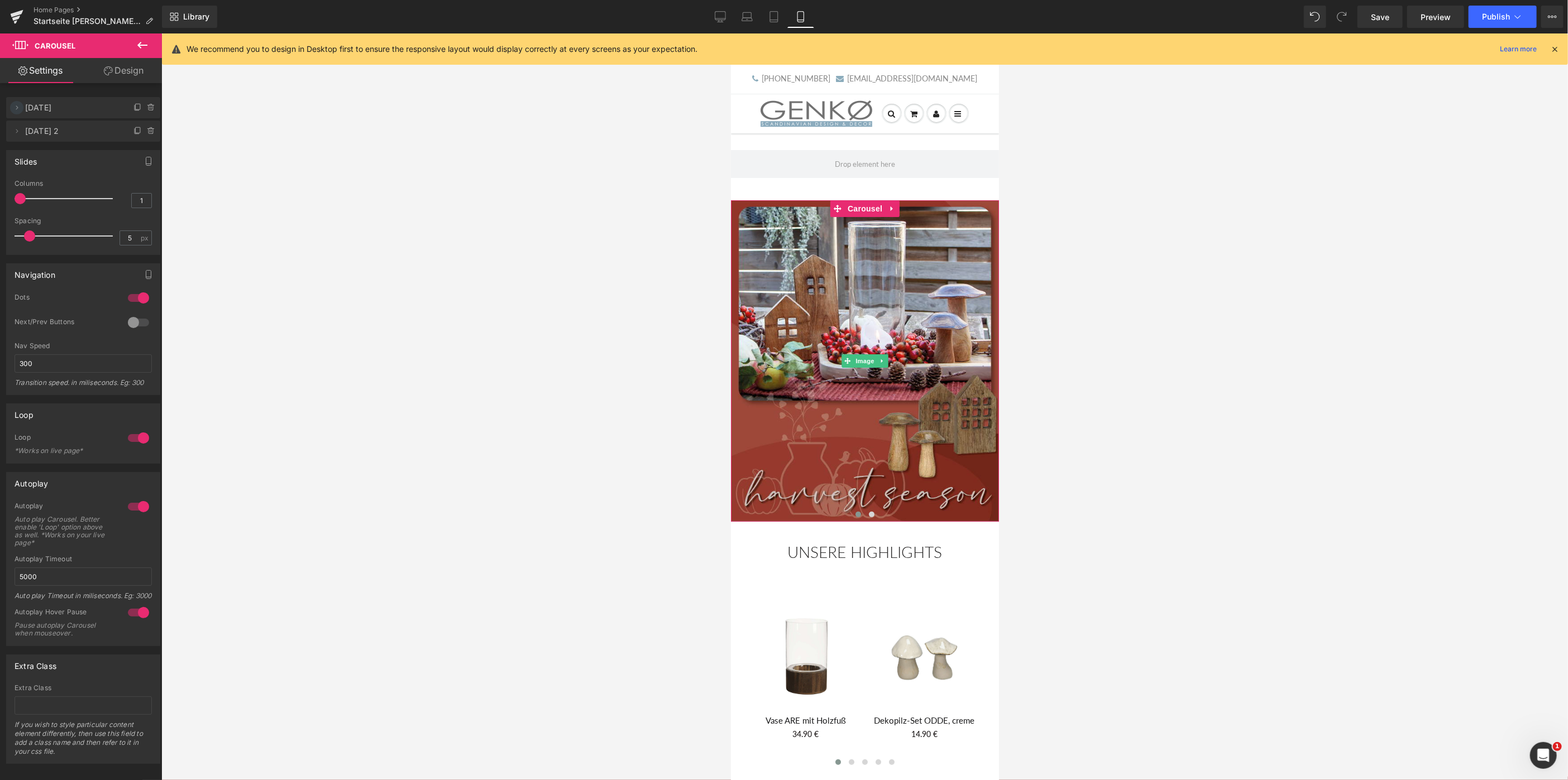
click at [17, 107] on icon at bounding box center [16, 108] width 9 height 9
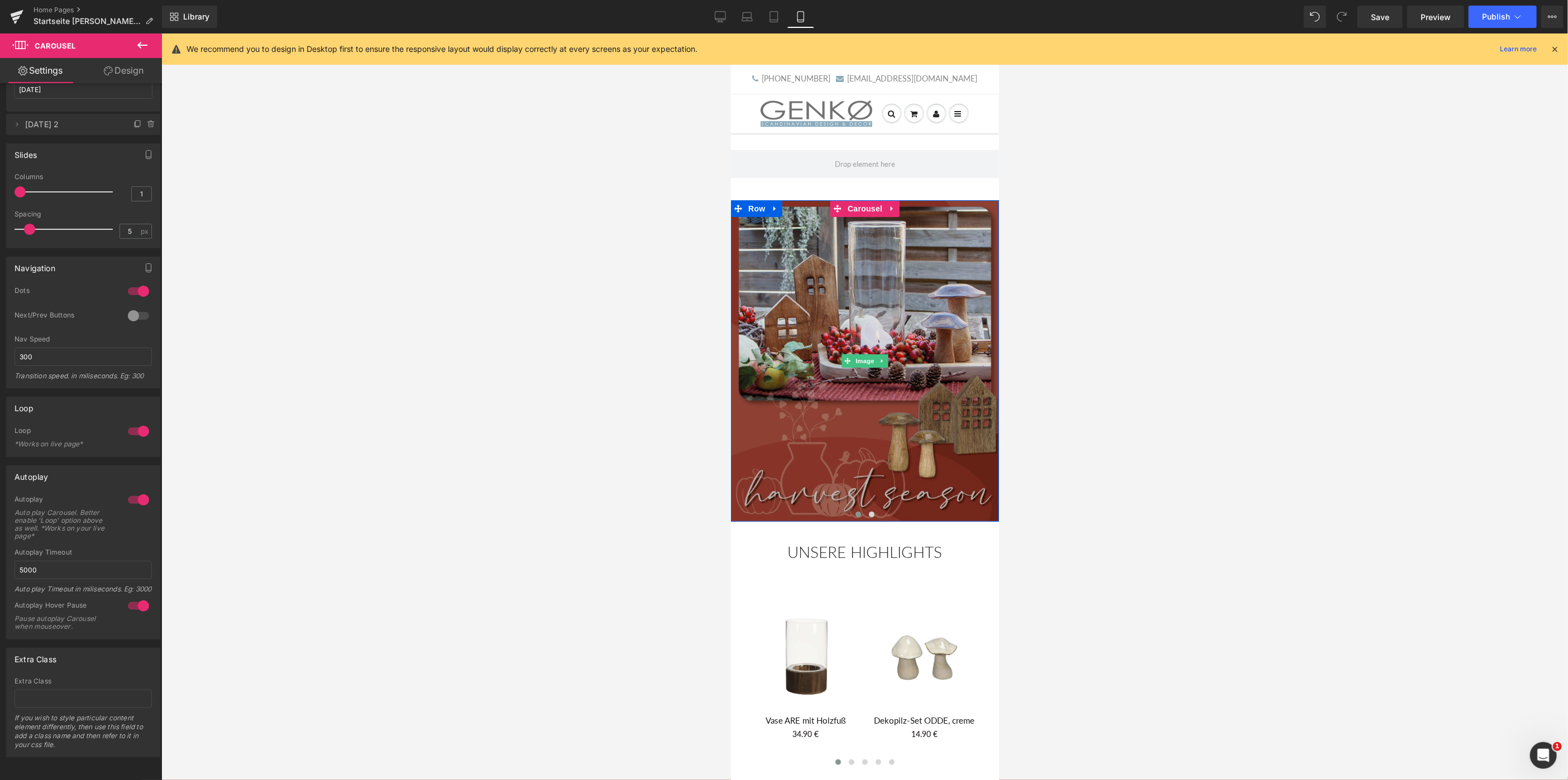
click at [859, 333] on img at bounding box center [864, 360] width 268 height 321
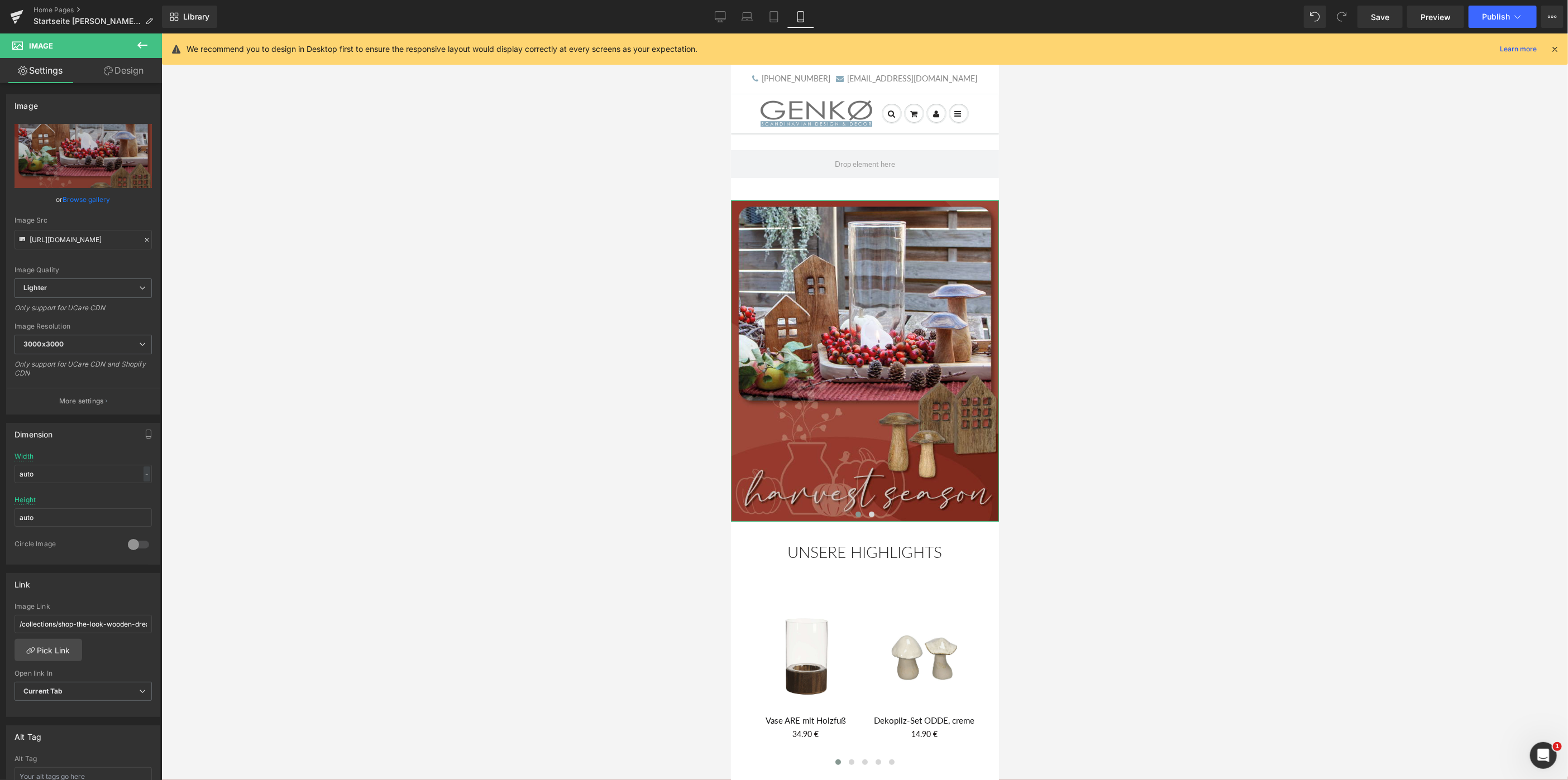
click at [47, 71] on link "Settings" at bounding box center [40, 70] width 81 height 25
click at [867, 206] on span "Carousel" at bounding box center [864, 208] width 40 height 17
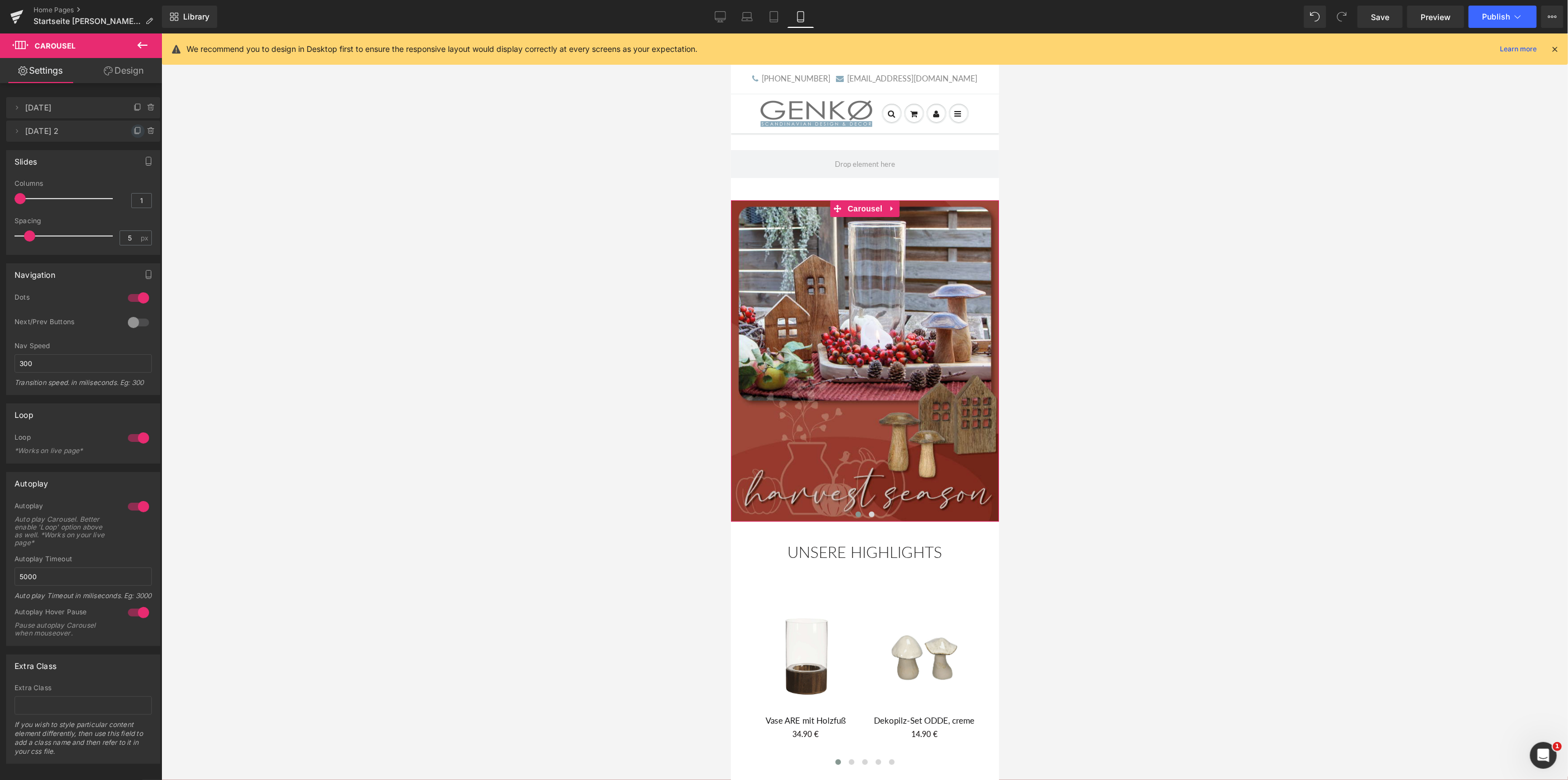
click at [136, 130] on icon at bounding box center [138, 131] width 9 height 9
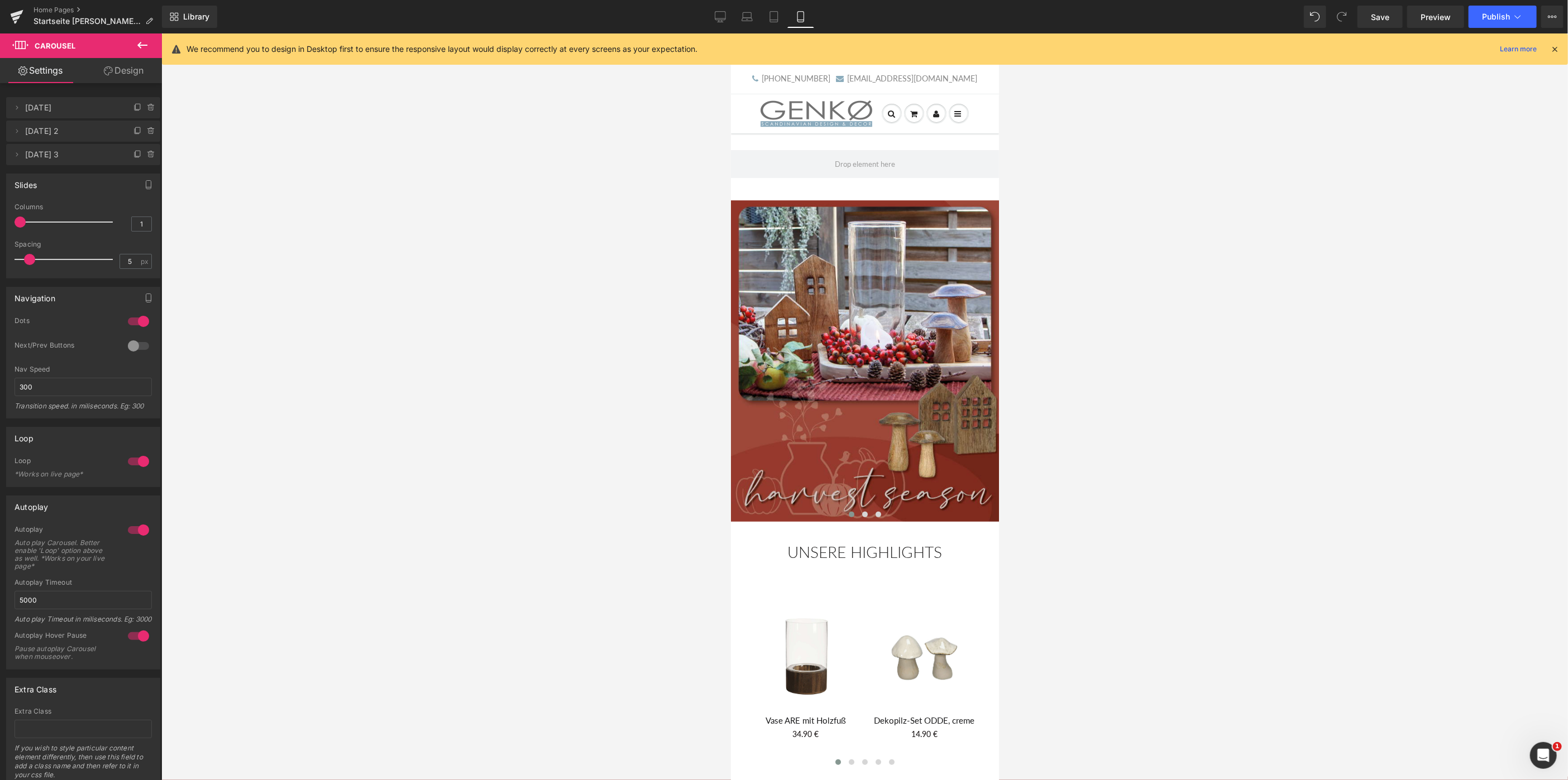
click at [30, 155] on span "[DATE] 3" at bounding box center [72, 155] width 94 height 21
click at [875, 513] on button at bounding box center [878, 514] width 13 height 11
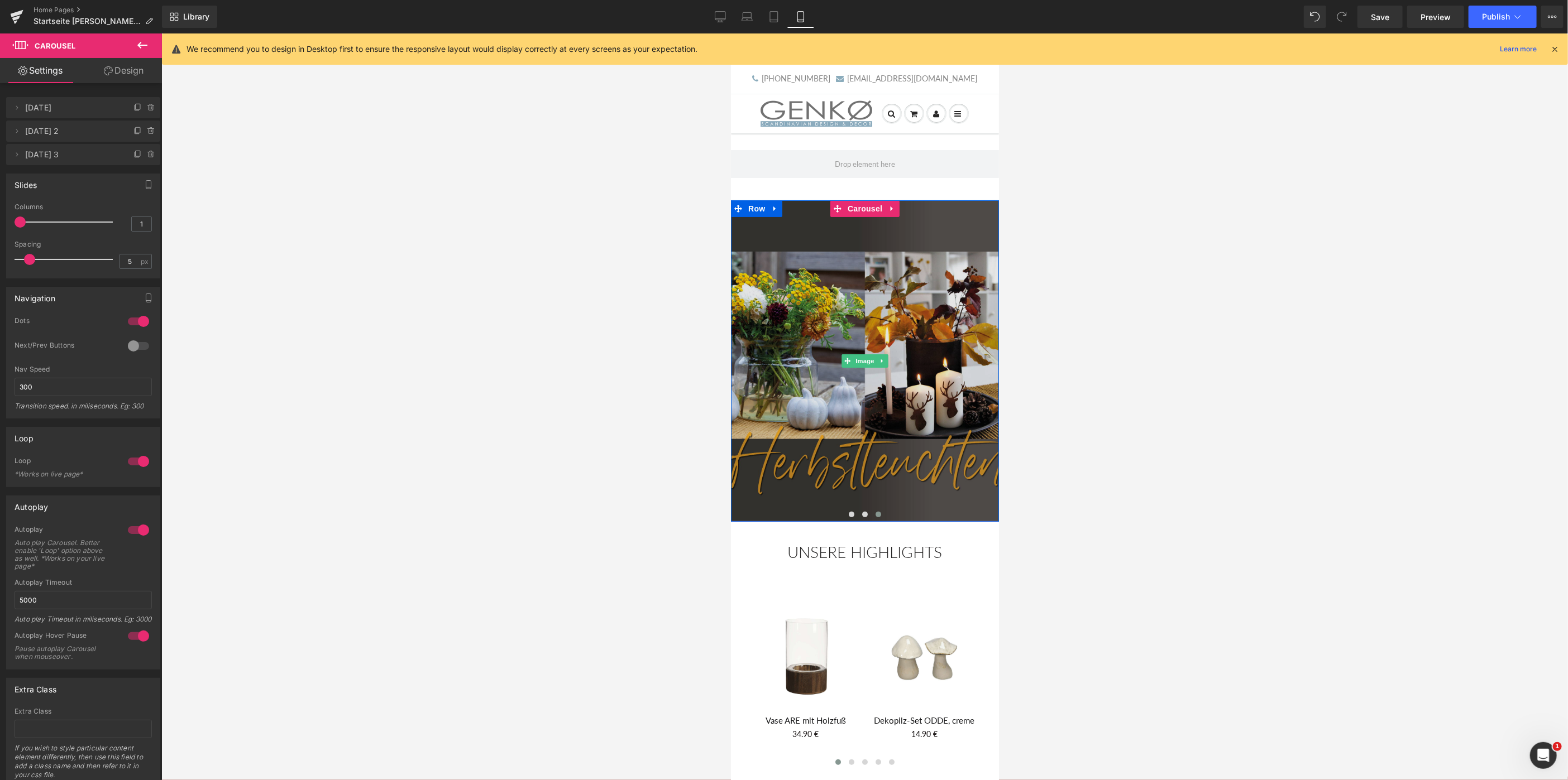
click at [840, 349] on img at bounding box center [864, 360] width 268 height 321
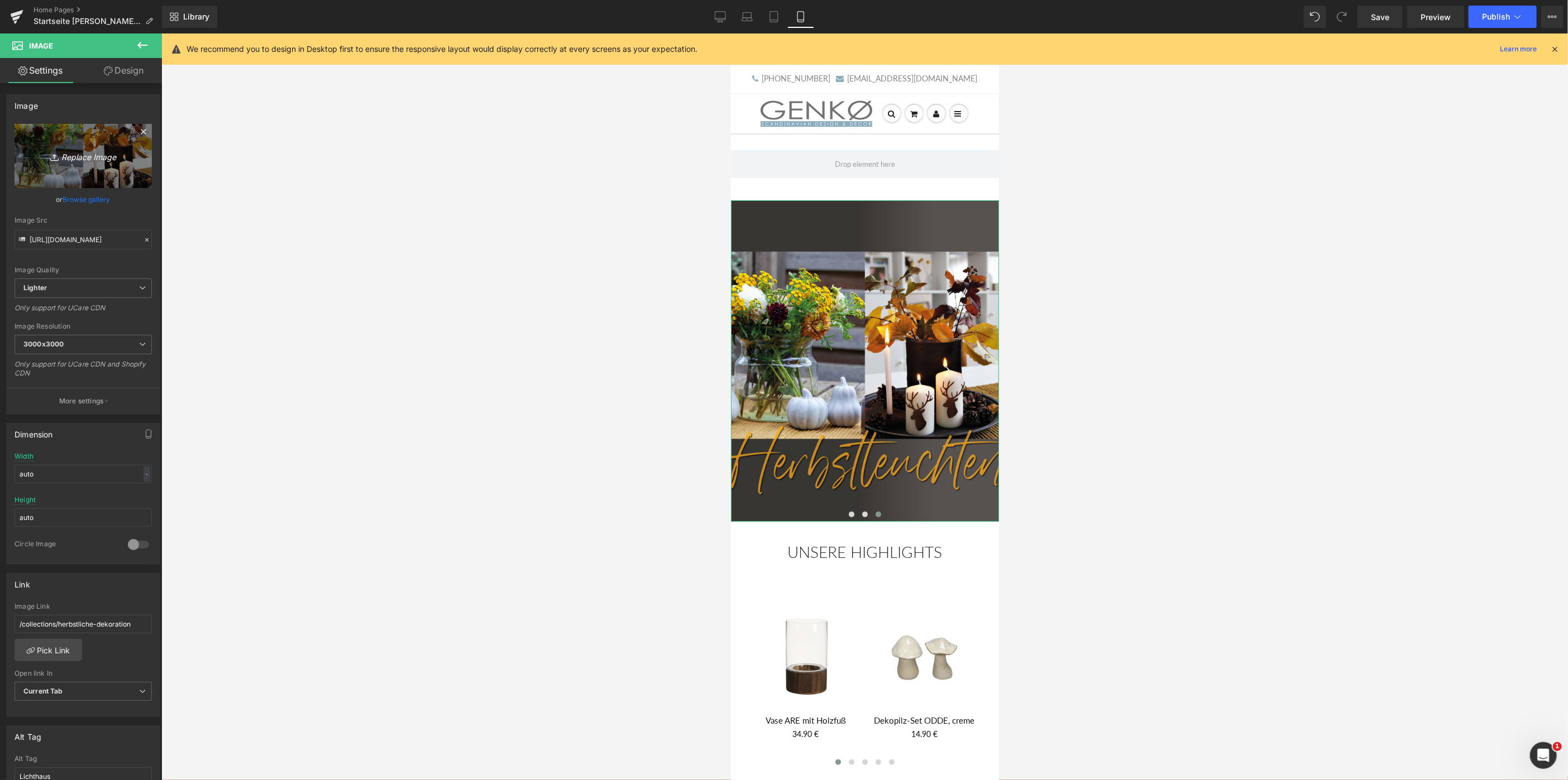
click at [84, 151] on icon "Replace Image" at bounding box center [83, 156] width 89 height 14
type input "C:\fakepath\Sale_2 600x720.png"
click at [102, 173] on input "file" at bounding box center [83, 152] width 138 height 56
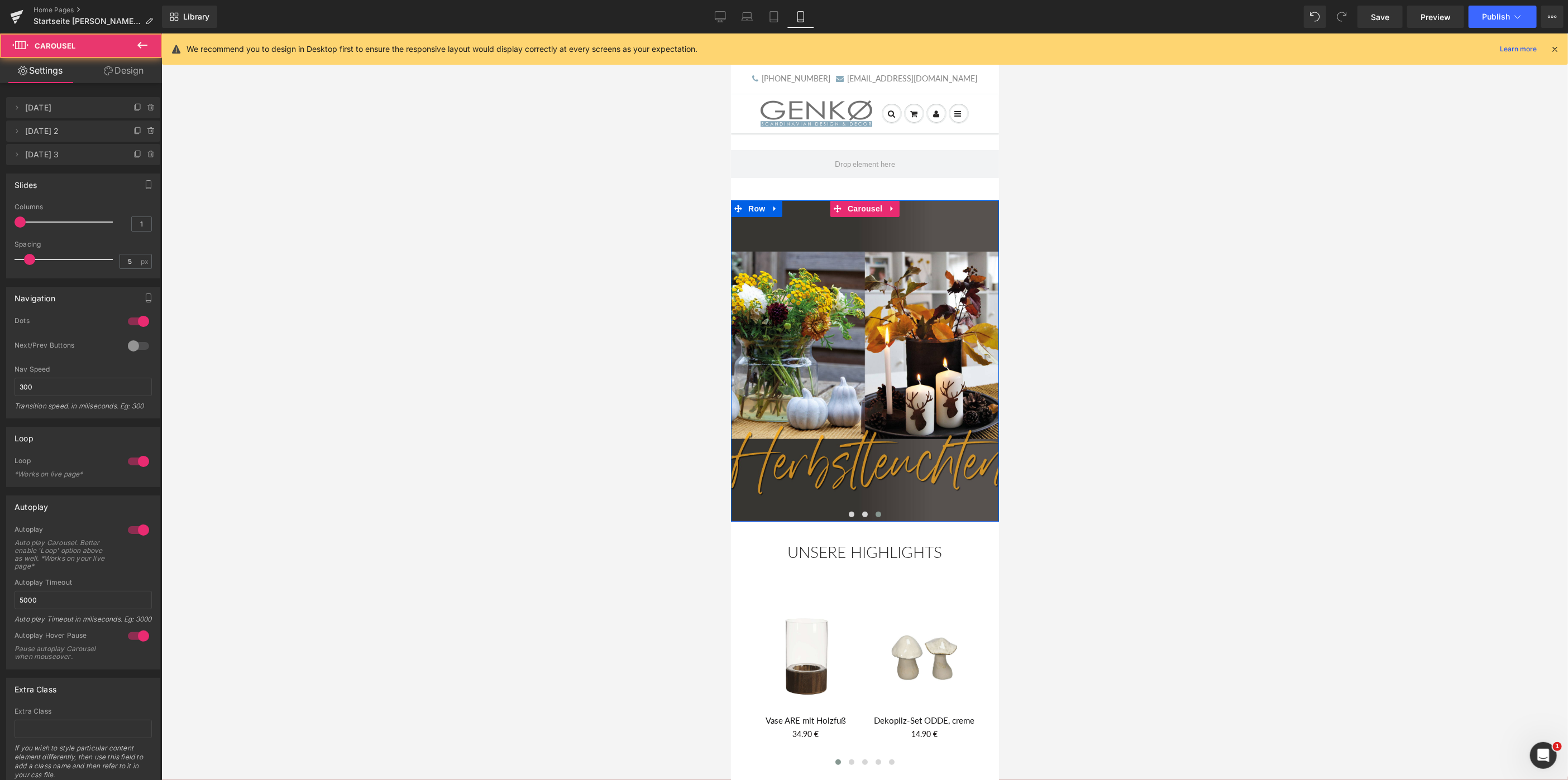
click at [877, 514] on span at bounding box center [878, 514] width 5 height 5
click at [880, 514] on span at bounding box center [878, 514] width 5 height 5
click at [876, 513] on span at bounding box center [878, 514] width 5 height 5
click at [850, 512] on span at bounding box center [850, 514] width 5 height 5
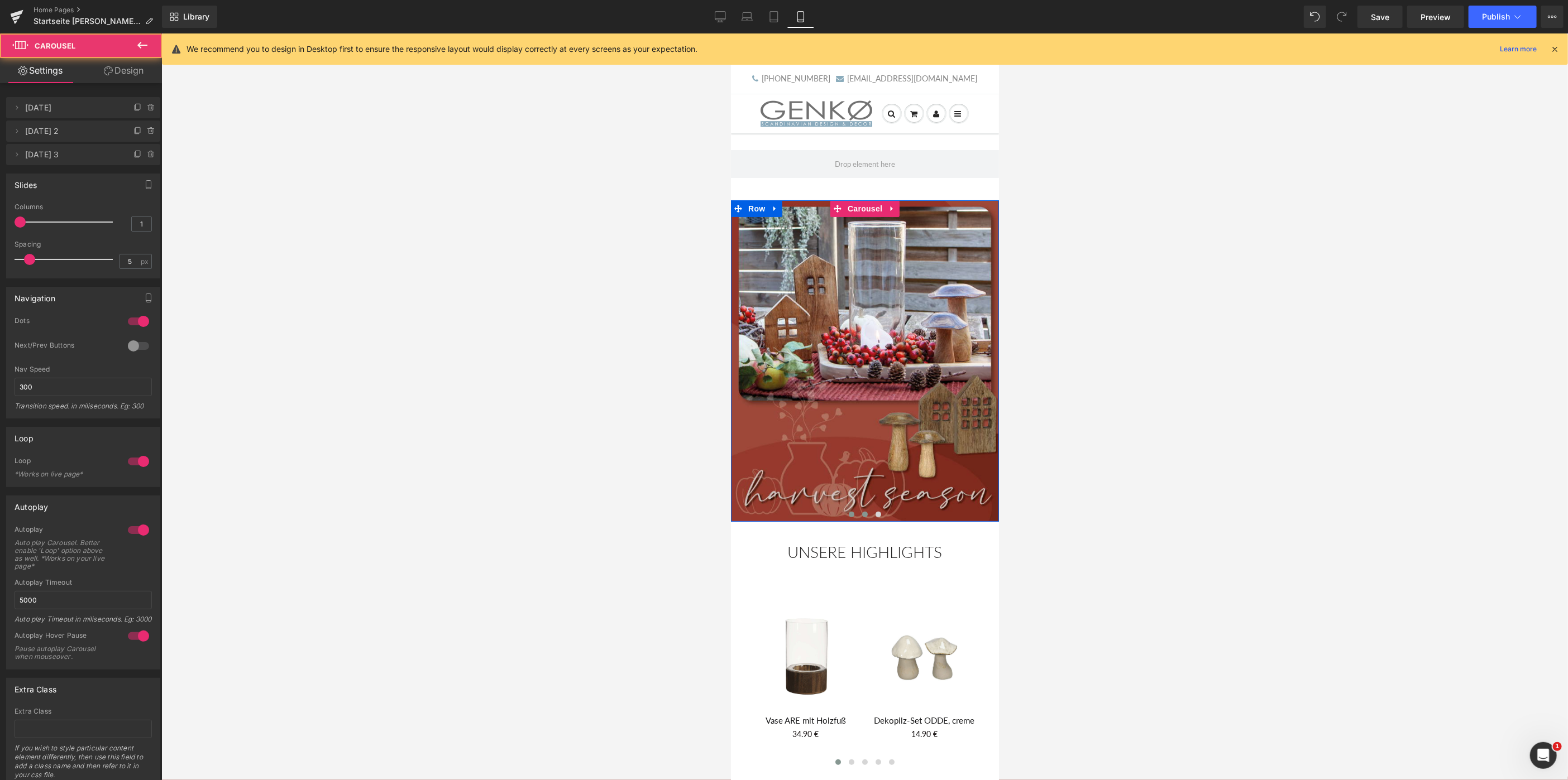
click at [863, 514] on span at bounding box center [864, 514] width 5 height 5
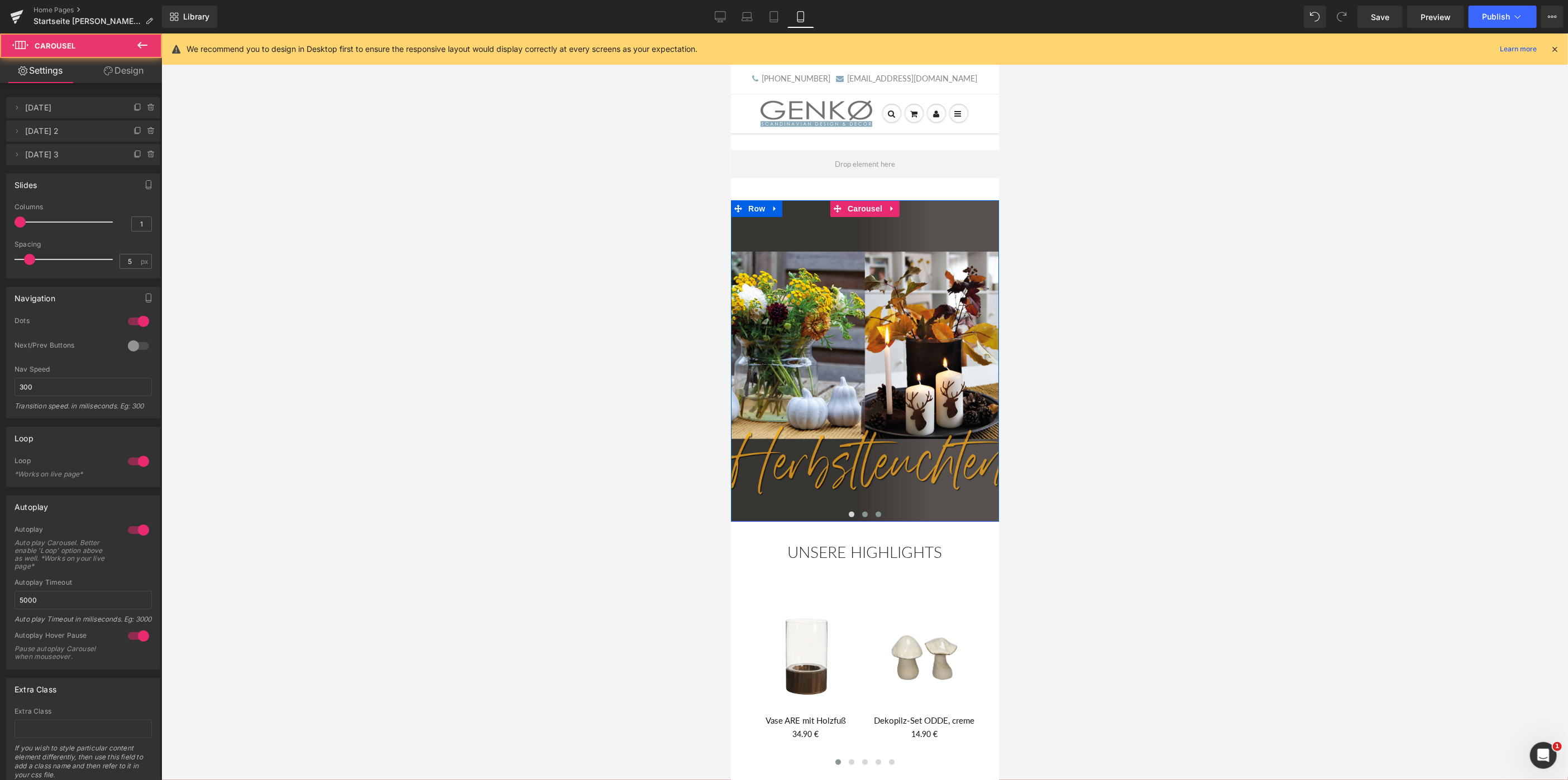
click at [876, 517] on button at bounding box center [878, 514] width 13 height 11
click at [878, 514] on span at bounding box center [878, 514] width 5 height 5
click at [863, 358] on span "Image" at bounding box center [864, 361] width 24 height 13
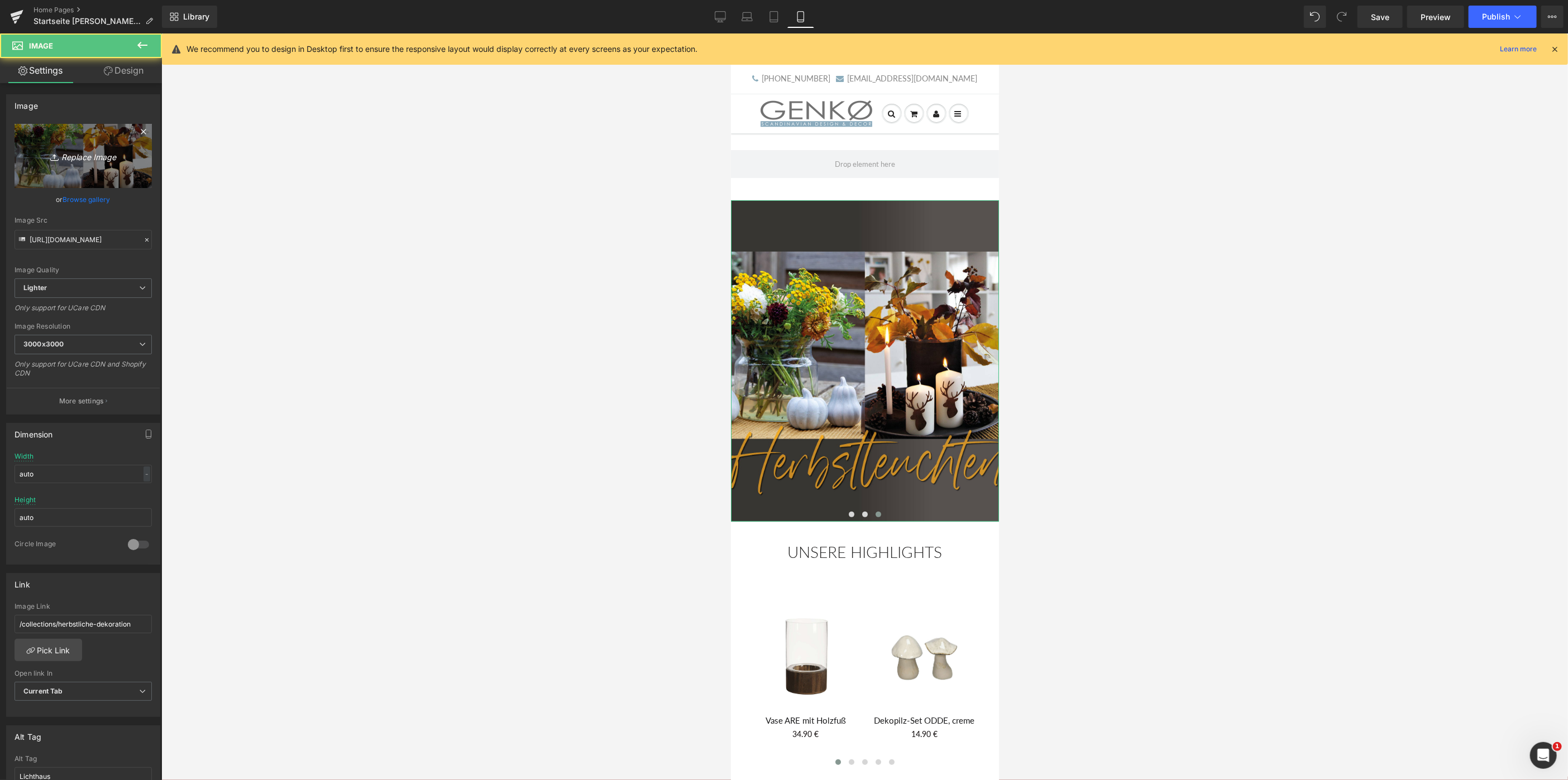
click at [90, 148] on link "Replace Image" at bounding box center [83, 156] width 138 height 64
type input "C:\fakepath\Sale_2 600x720.jpg"
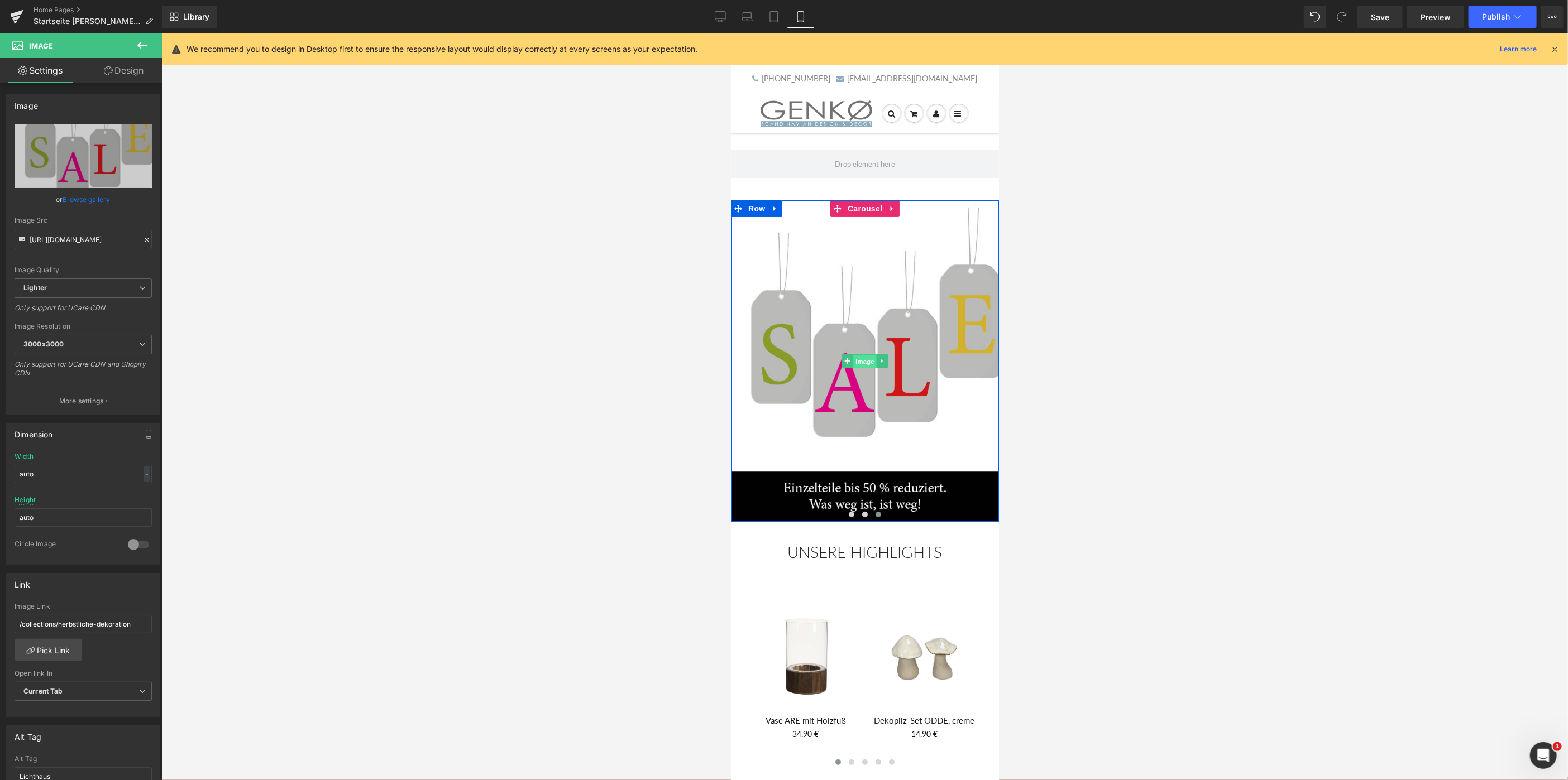
click at [864, 360] on span "Image" at bounding box center [864, 361] width 24 height 13
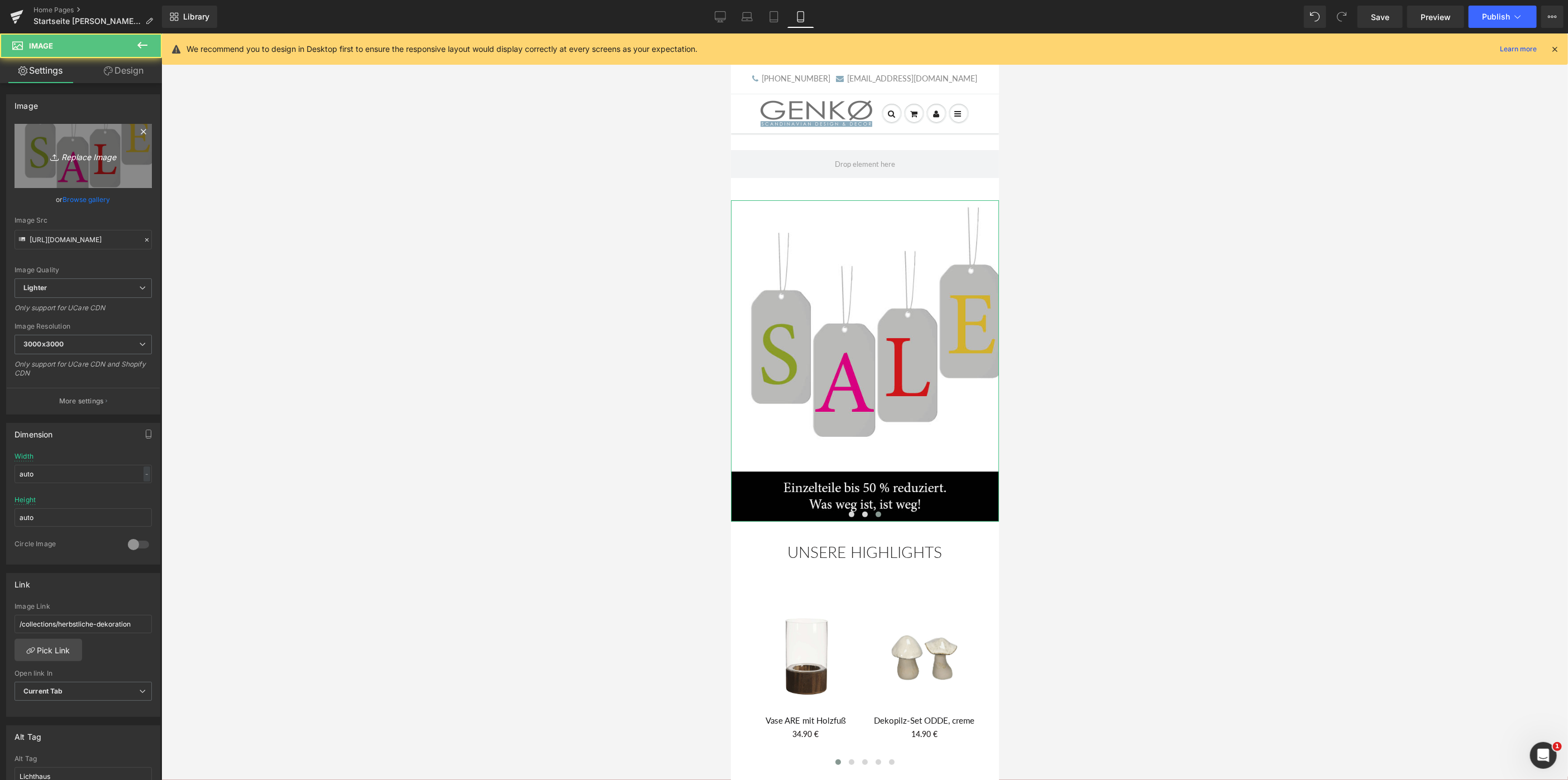
click at [85, 134] on link "Replace Image" at bounding box center [83, 156] width 138 height 64
type input "C:\fakepath\Sale_2 600x720.png"
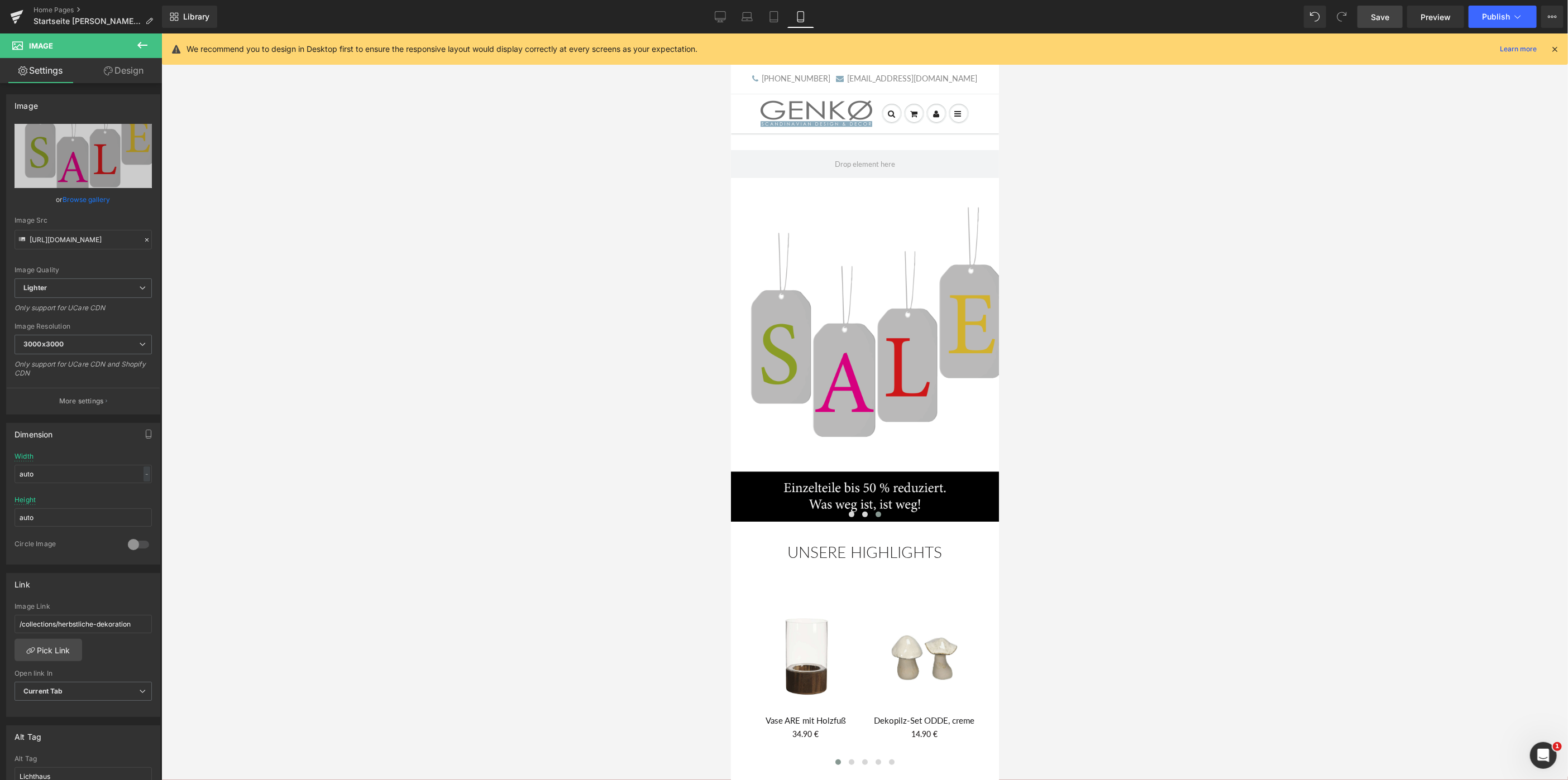
click at [1379, 14] on span "Save" at bounding box center [1380, 16] width 18 height 12
click at [58, 645] on link "Pick Link" at bounding box center [48, 650] width 68 height 23
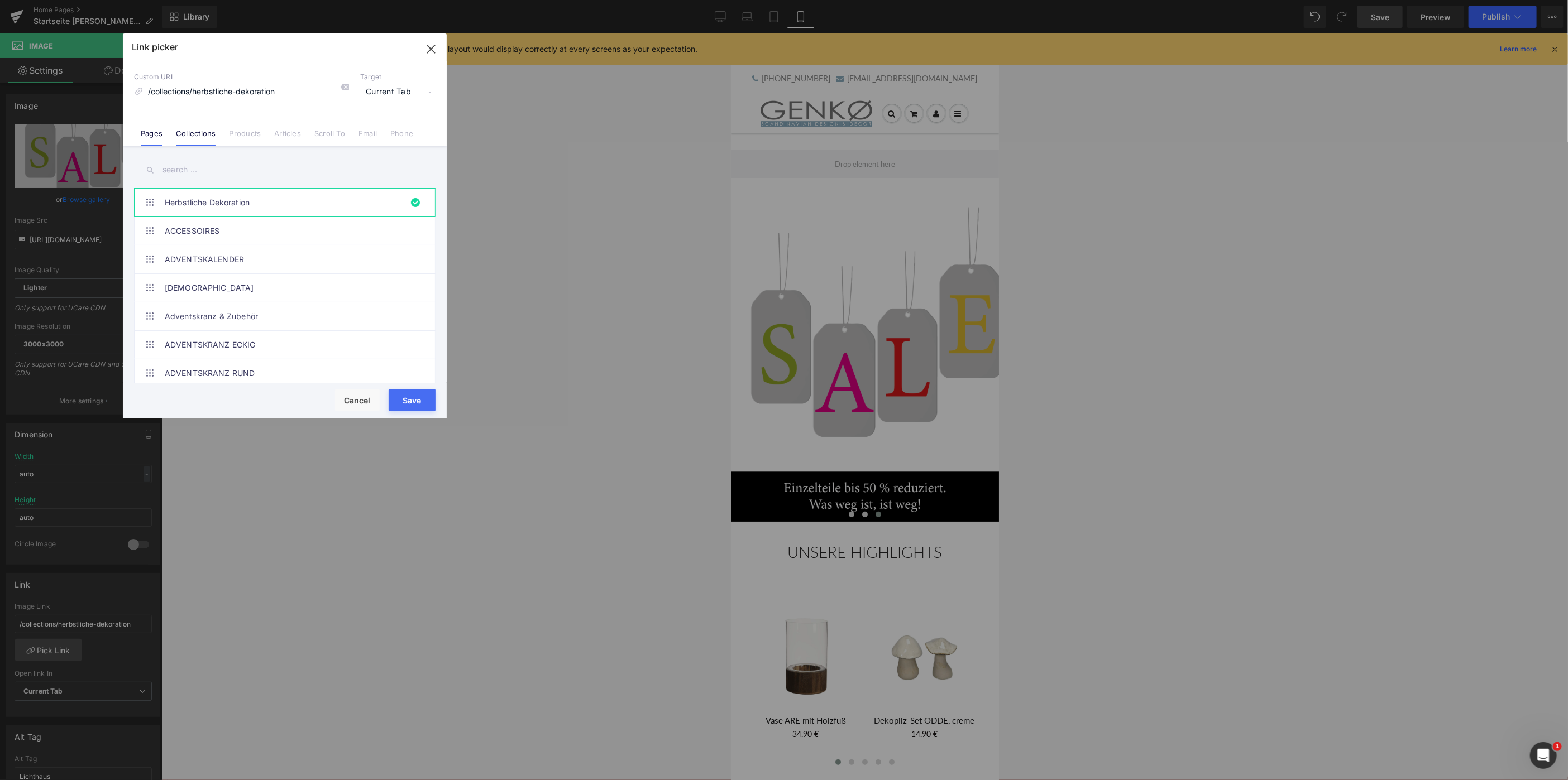
click at [149, 130] on link "Pages" at bounding box center [152, 138] width 22 height 17
click at [191, 167] on input "text" at bounding box center [284, 170] width 301 height 25
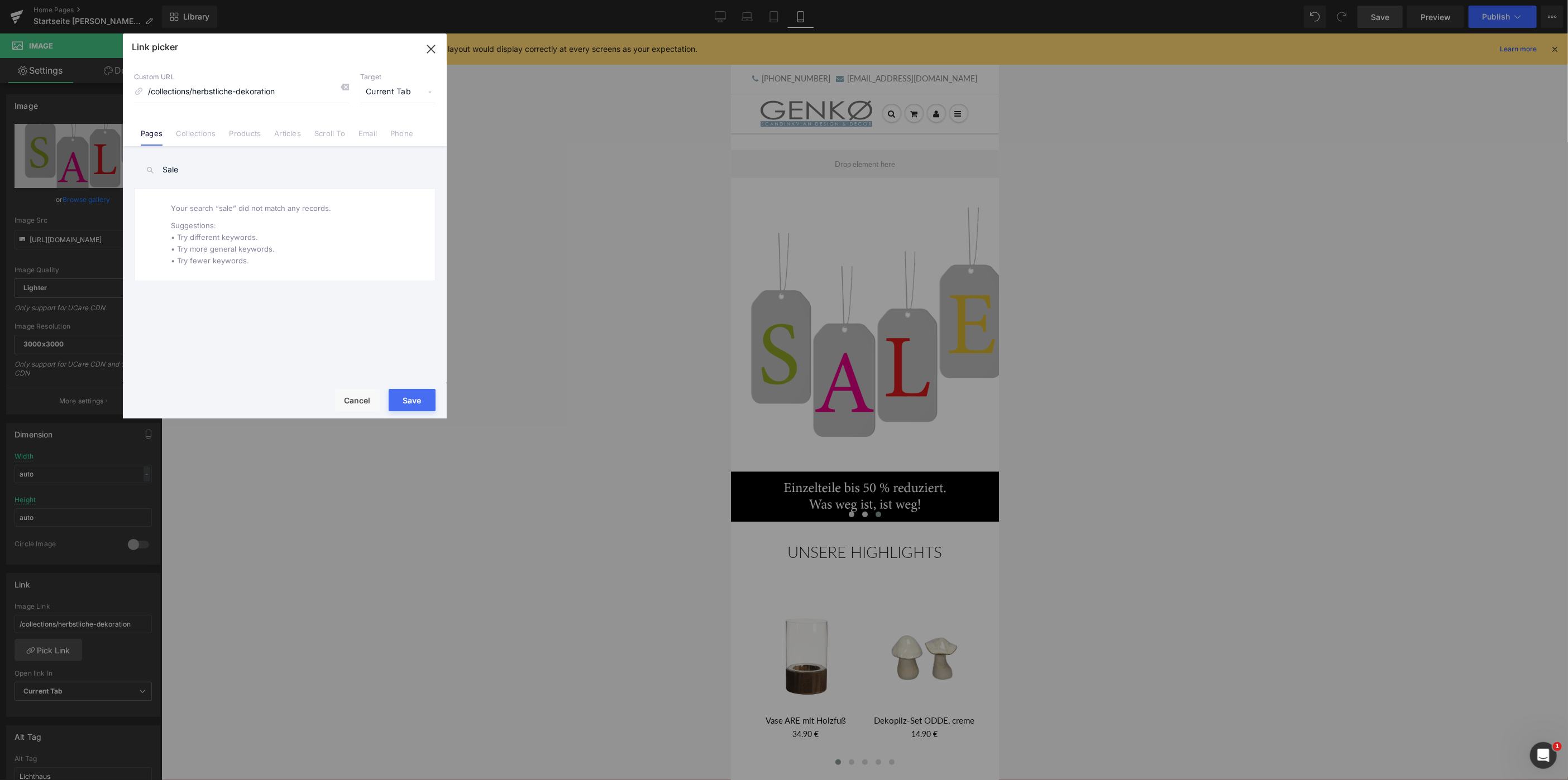
drag, startPoint x: 186, startPoint y: 170, endPoint x: 159, endPoint y: 167, distance: 27.2
click at [134, 169] on input "Sale" at bounding box center [284, 170] width 301 height 25
type input "Sale"
click at [202, 133] on link "Collections" at bounding box center [195, 138] width 40 height 17
drag, startPoint x: 189, startPoint y: 171, endPoint x: 155, endPoint y: 170, distance: 34.0
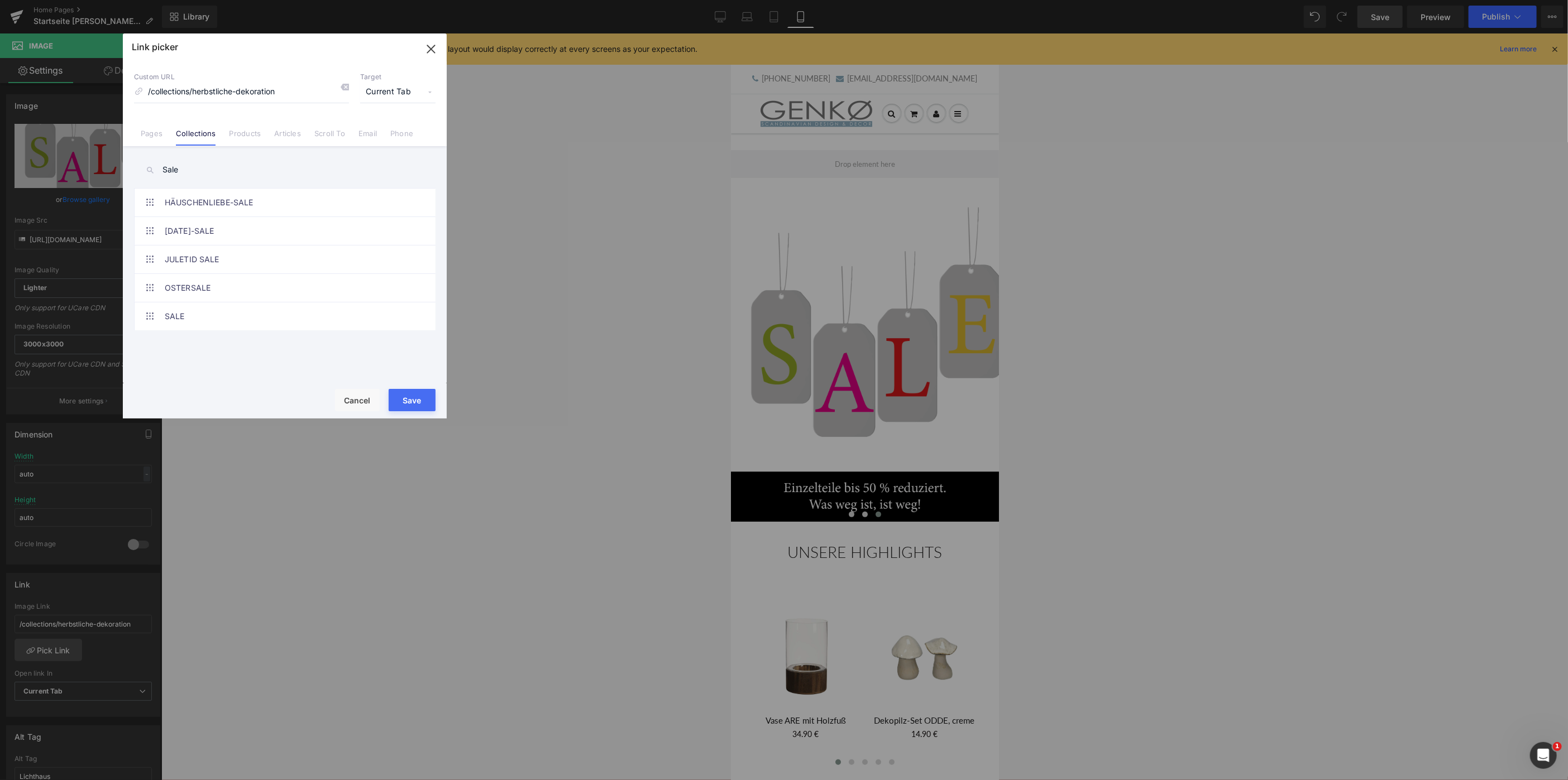
click at [155, 170] on input "Sale" at bounding box center [284, 170] width 301 height 25
click at [186, 315] on link "SALE" at bounding box center [288, 316] width 246 height 28
click at [407, 400] on button "Save" at bounding box center [411, 400] width 47 height 23
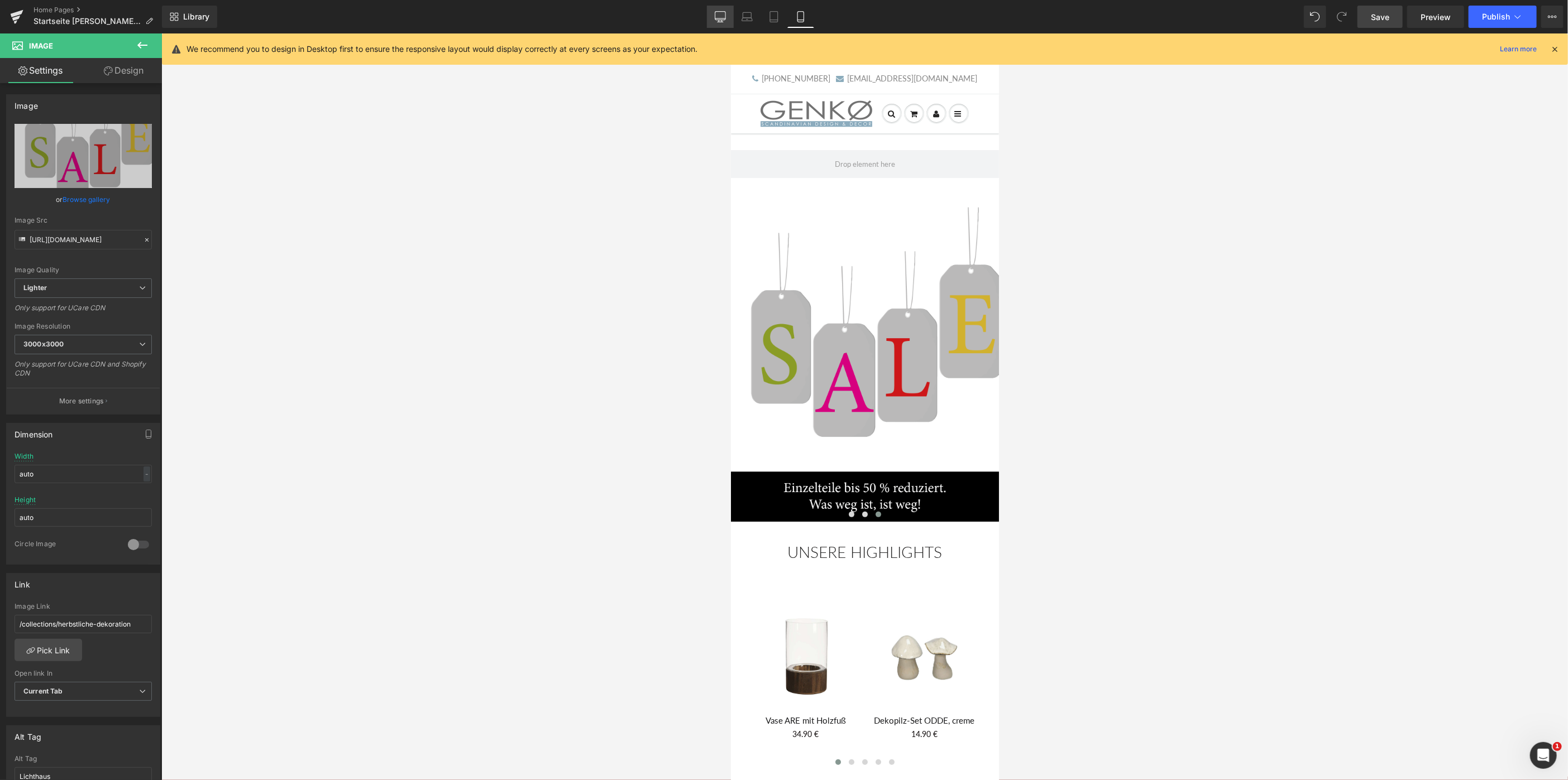
click at [720, 15] on icon at bounding box center [720, 16] width 11 height 11
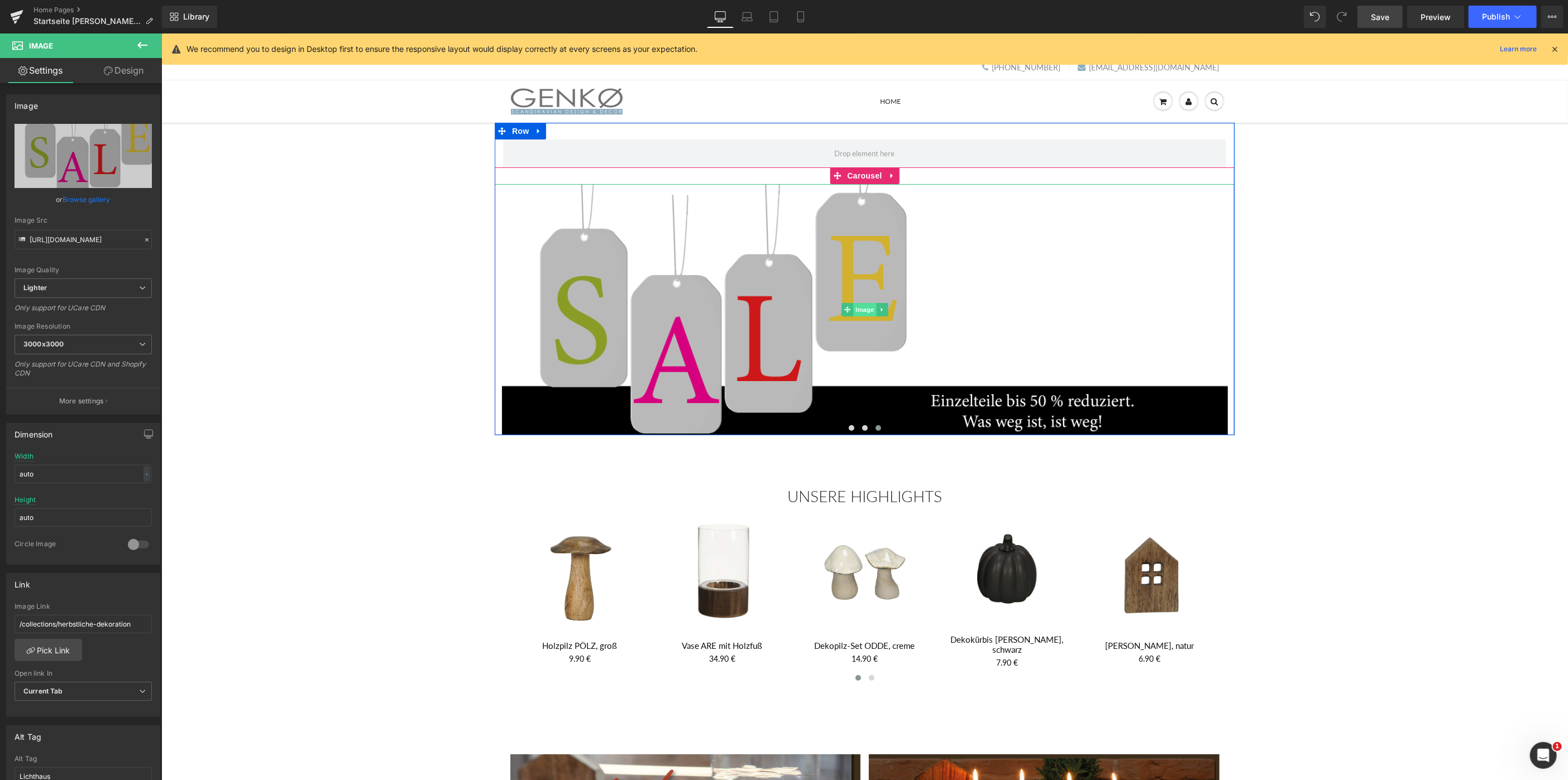
click at [862, 307] on span "Image" at bounding box center [864, 309] width 24 height 13
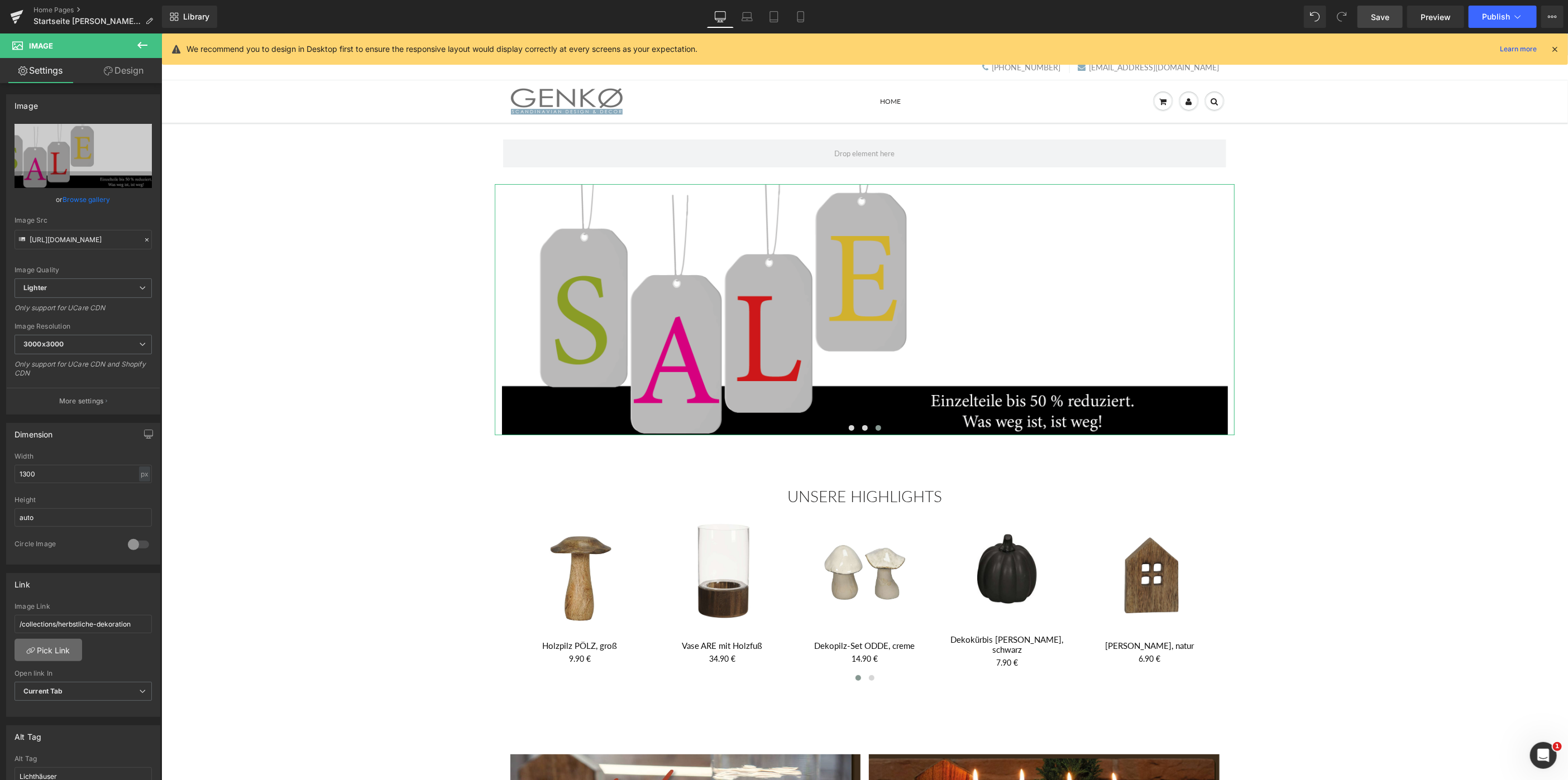
click at [54, 645] on link "Pick Link" at bounding box center [48, 650] width 68 height 23
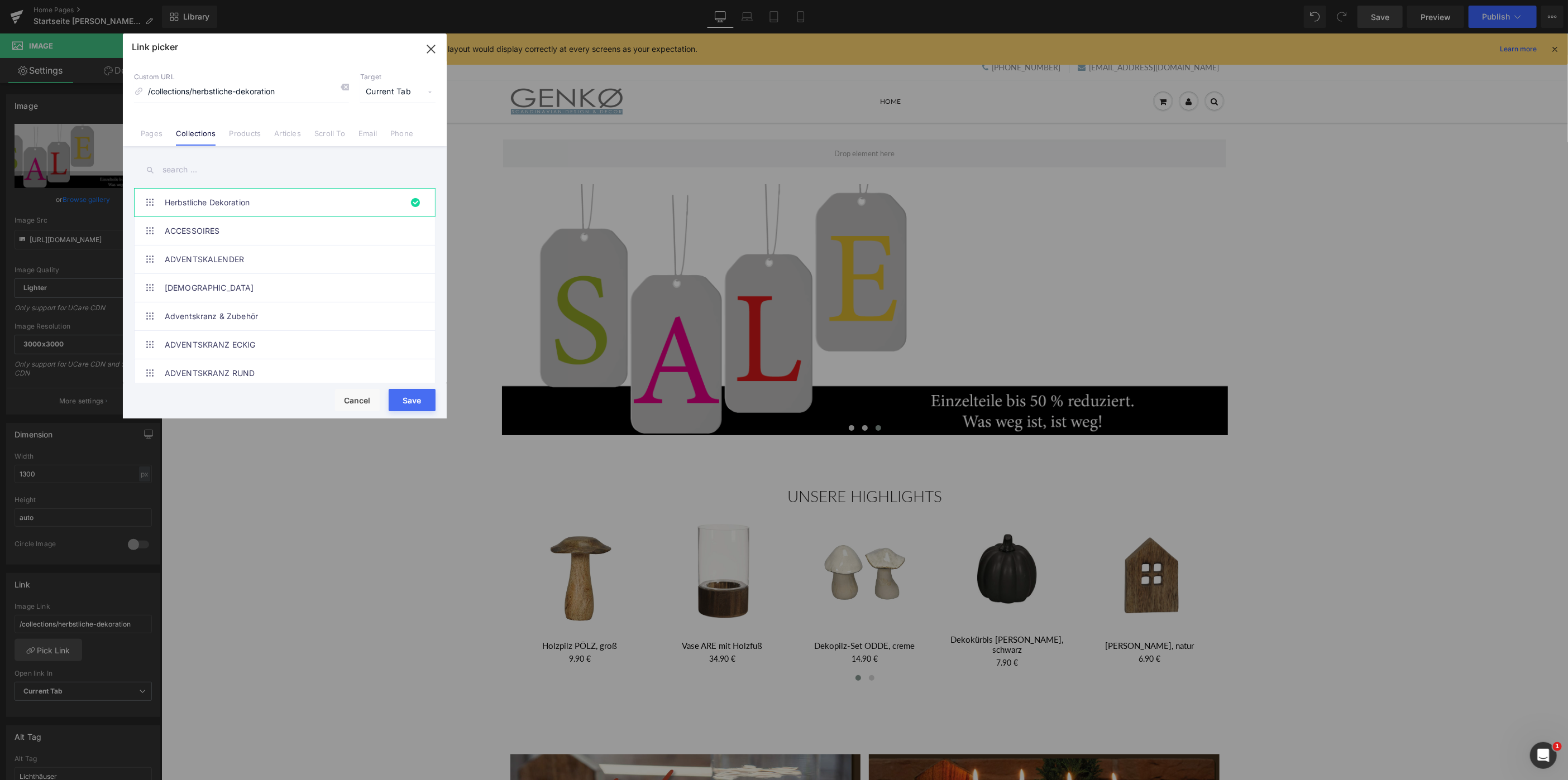
click at [187, 167] on input "text" at bounding box center [284, 170] width 301 height 25
type input "Sale"
click at [189, 318] on link "SALE" at bounding box center [288, 316] width 246 height 28
click at [411, 400] on button "Save" at bounding box center [411, 400] width 47 height 23
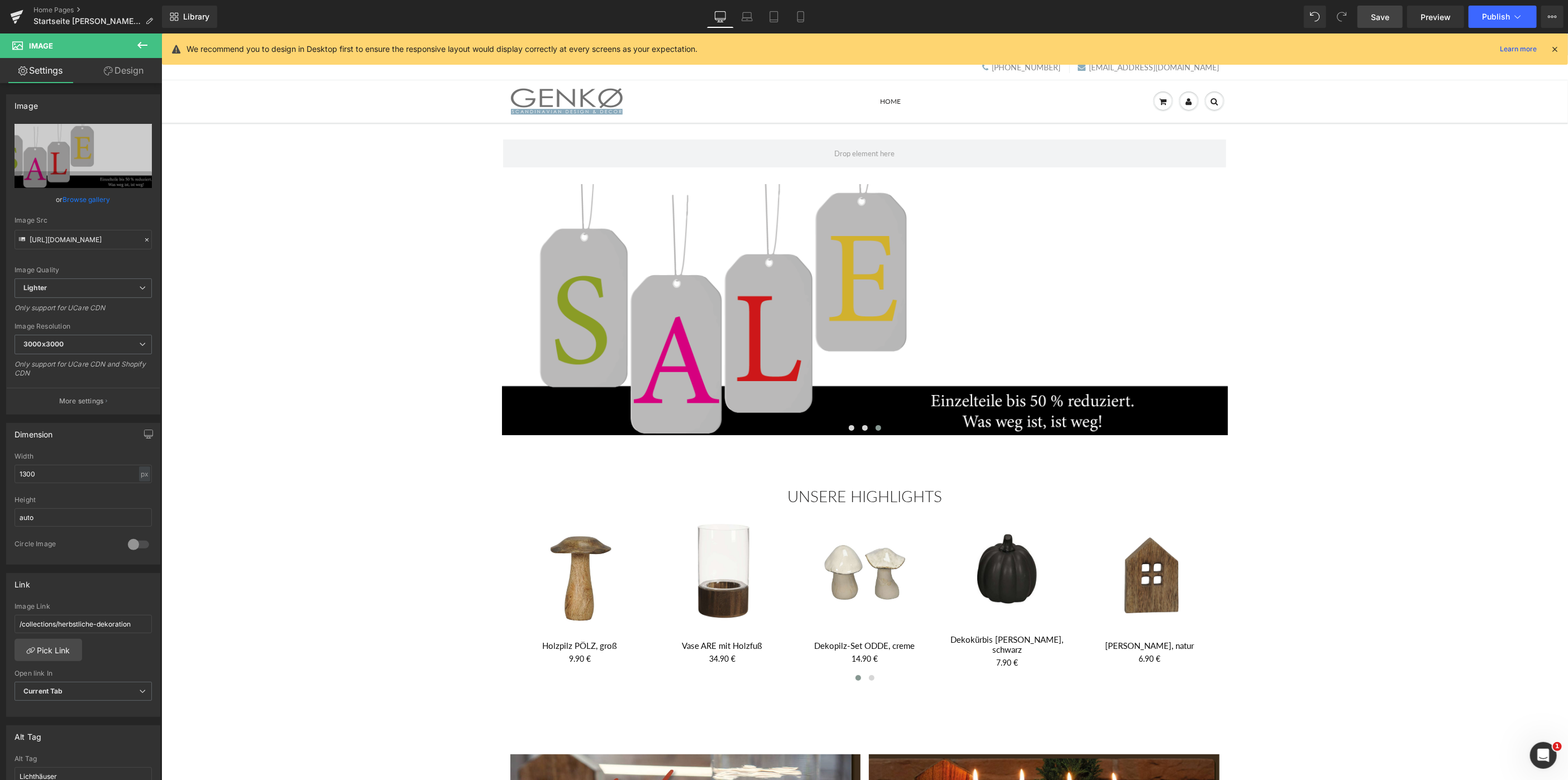
click at [1389, 15] on span "Save" at bounding box center [1380, 16] width 18 height 12
